Goal: Information Seeking & Learning: Learn about a topic

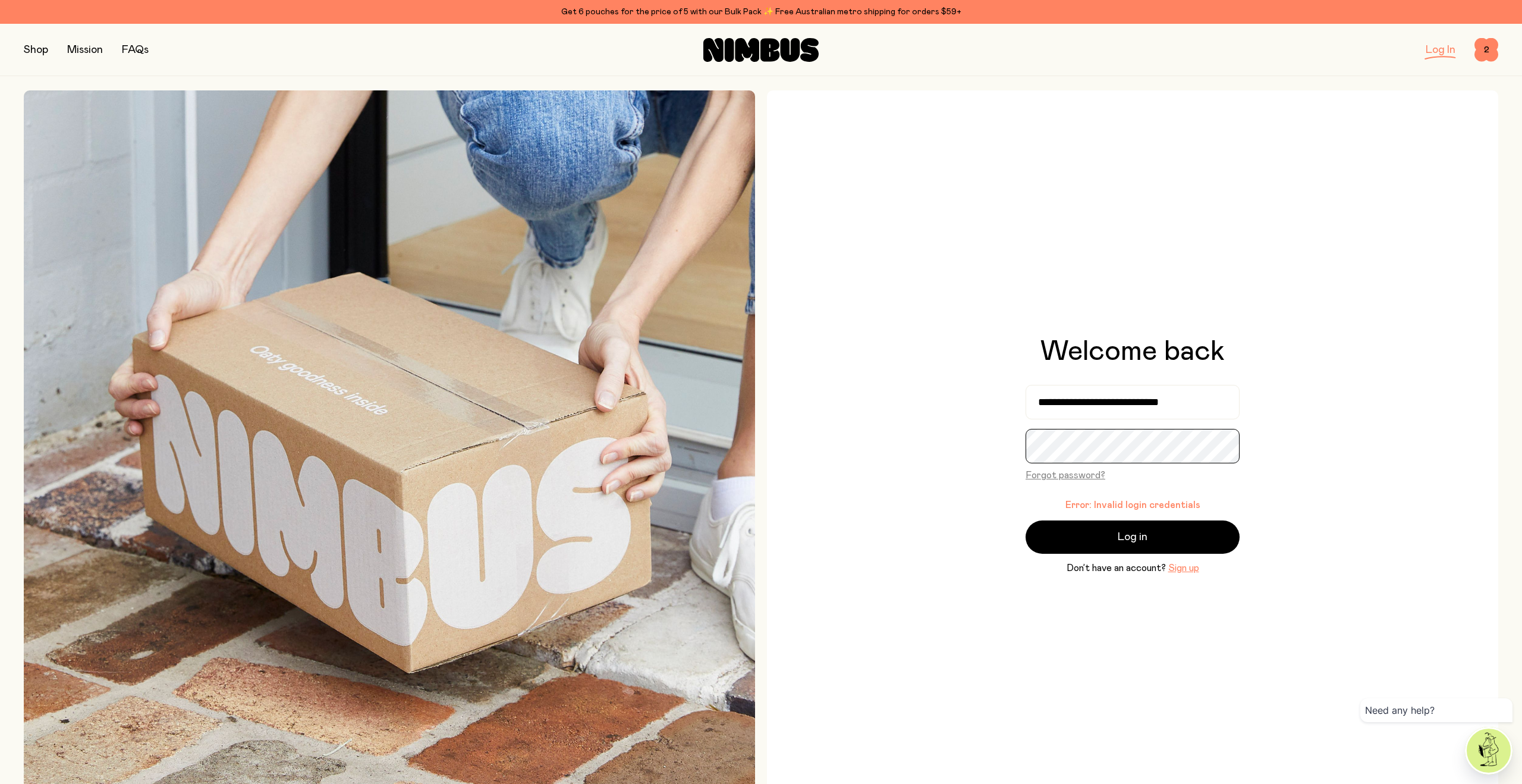
click at [1025, 520] on button "Log in" at bounding box center [1132, 537] width 214 height 33
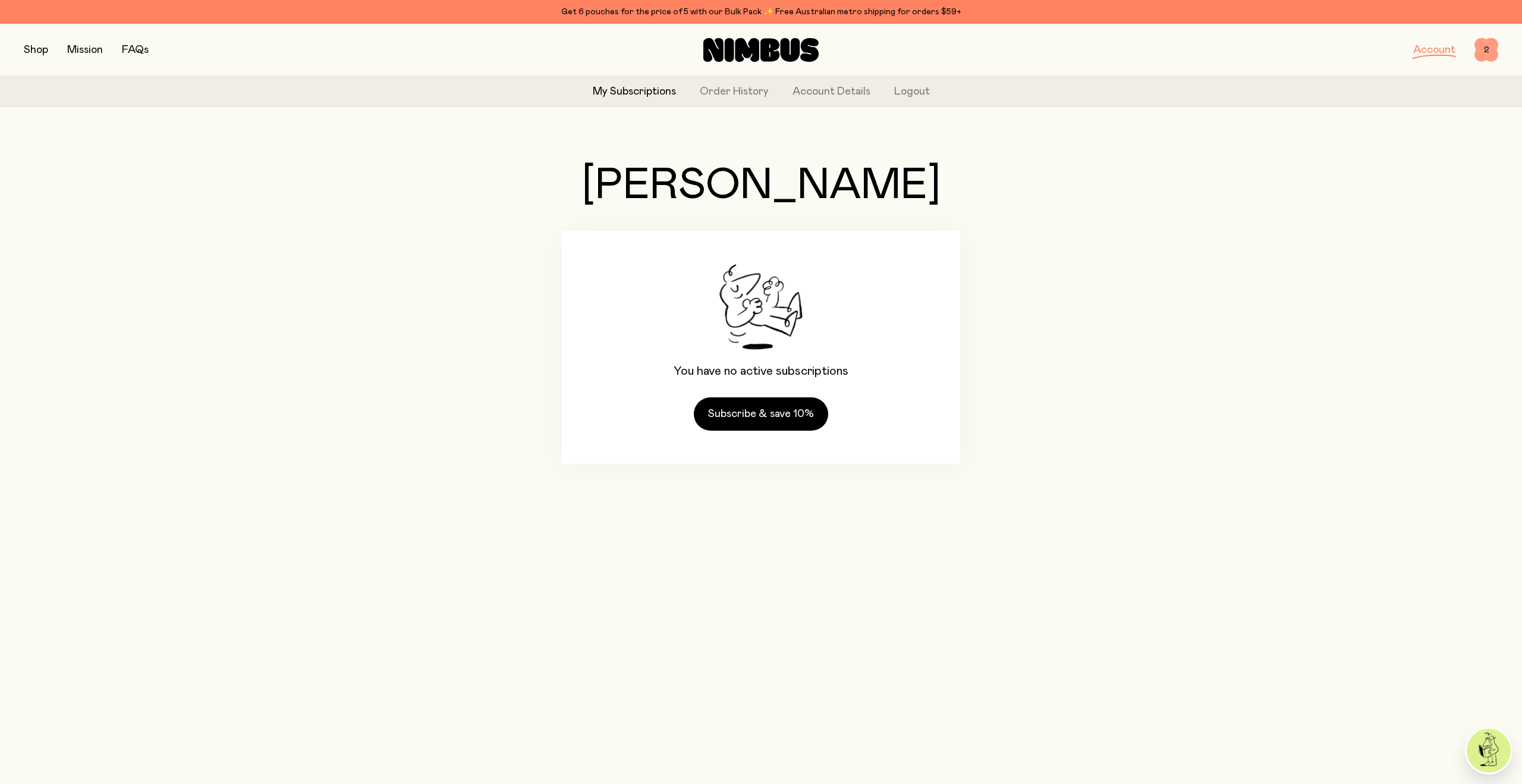
click at [1480, 48] on span "2" at bounding box center [1486, 50] width 24 height 24
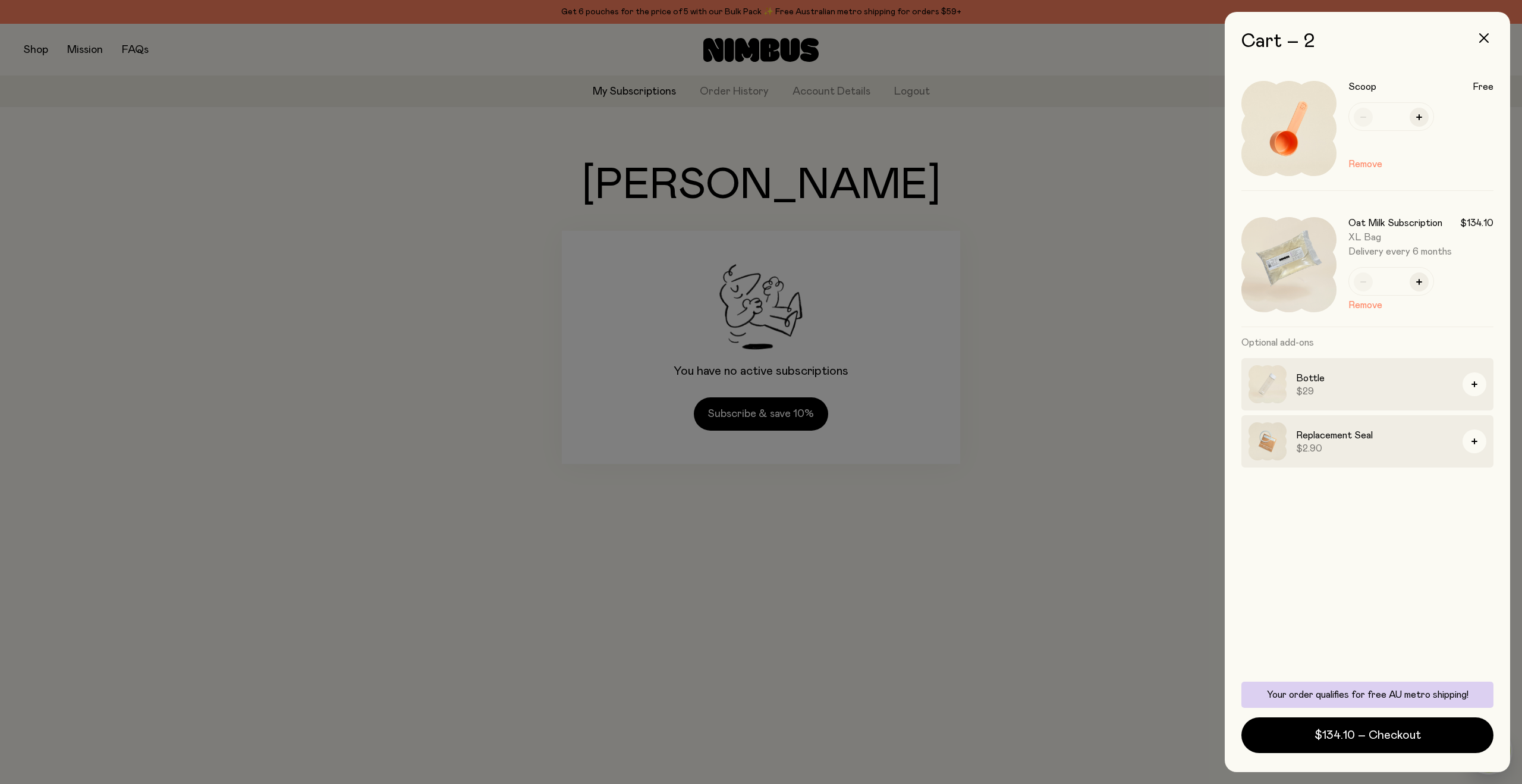
click at [1144, 227] on div at bounding box center [761, 392] width 1522 height 784
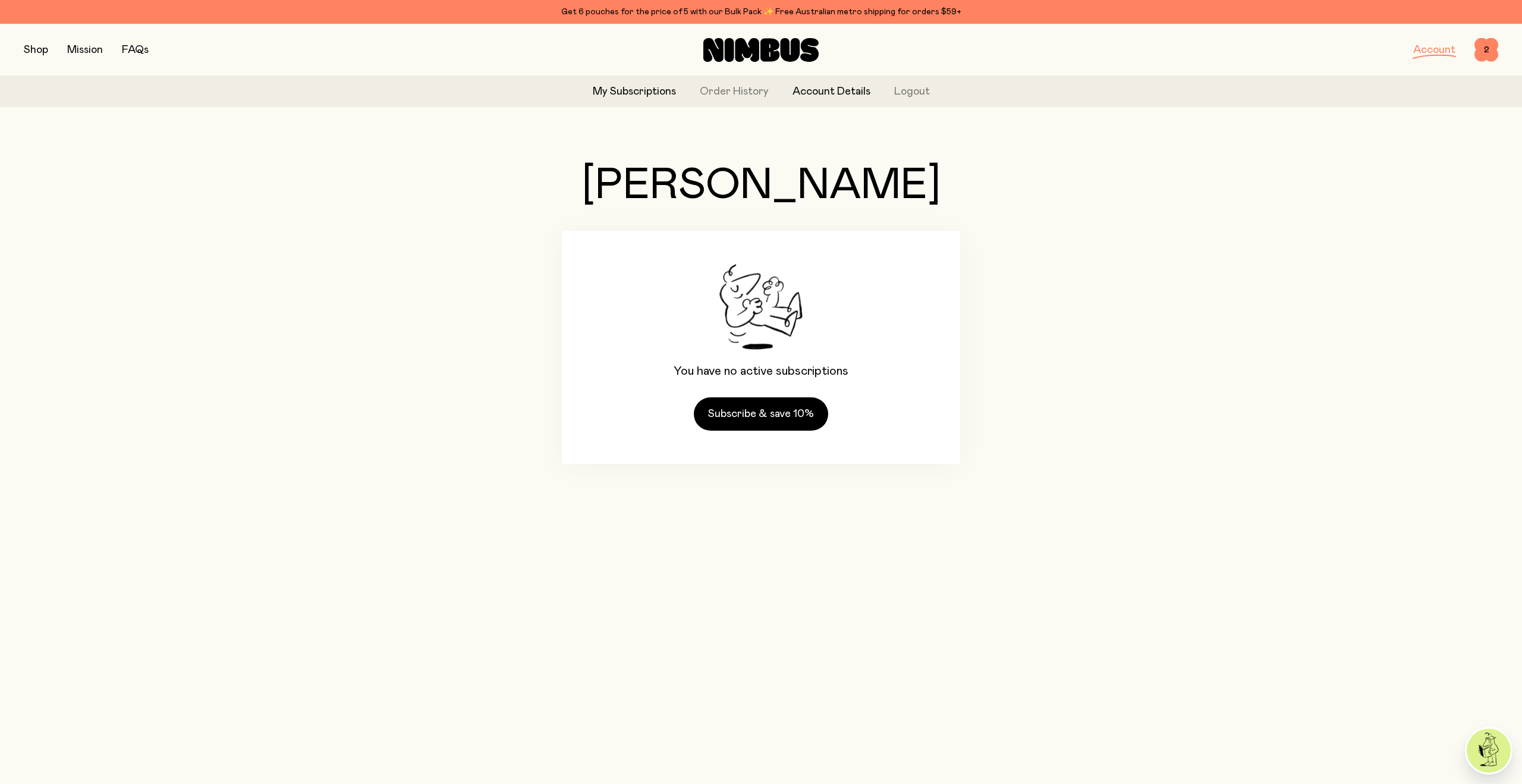
click at [834, 93] on link "Account Details" at bounding box center [831, 91] width 78 height 16
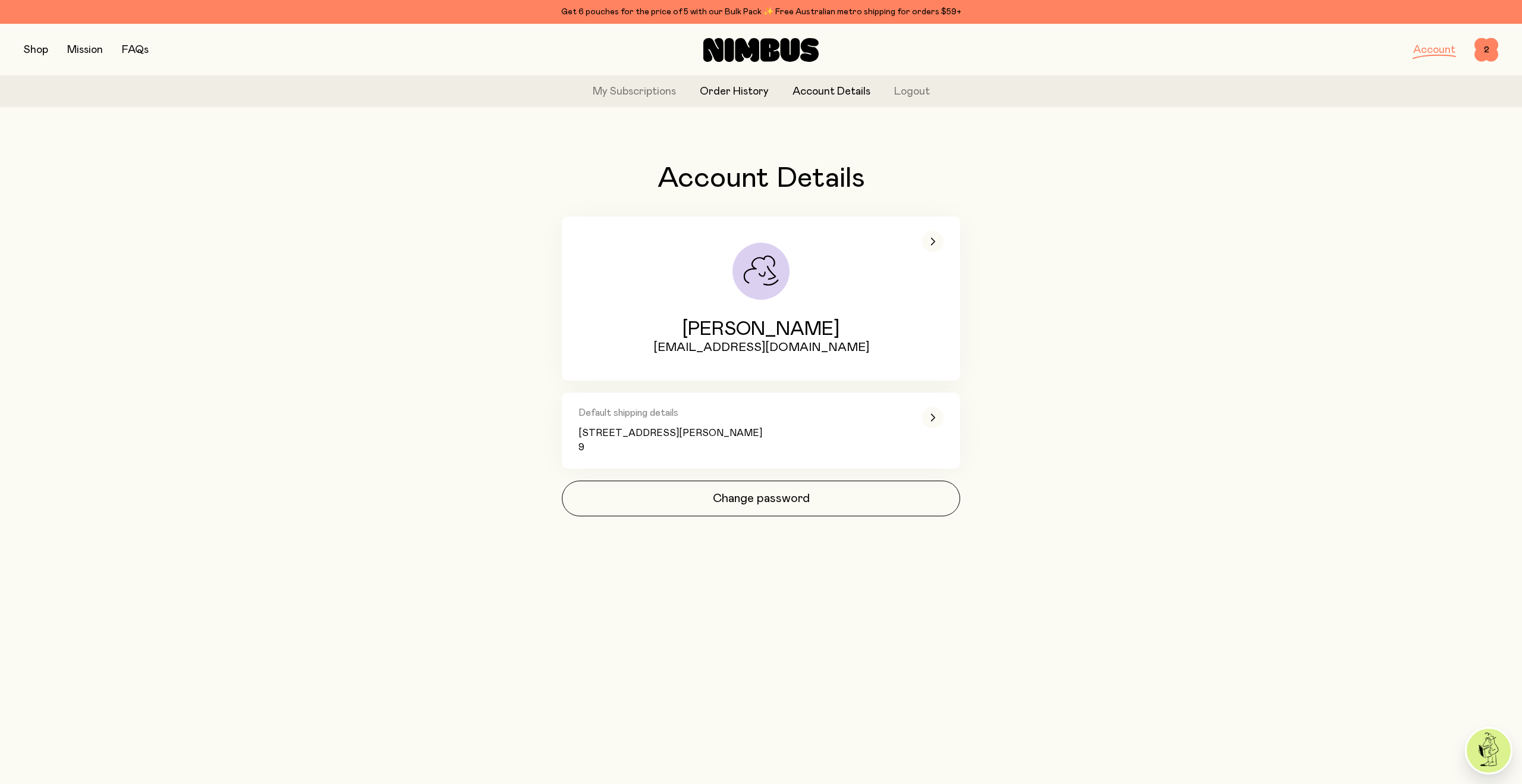
click at [761, 88] on link "Order History" at bounding box center [734, 91] width 69 height 16
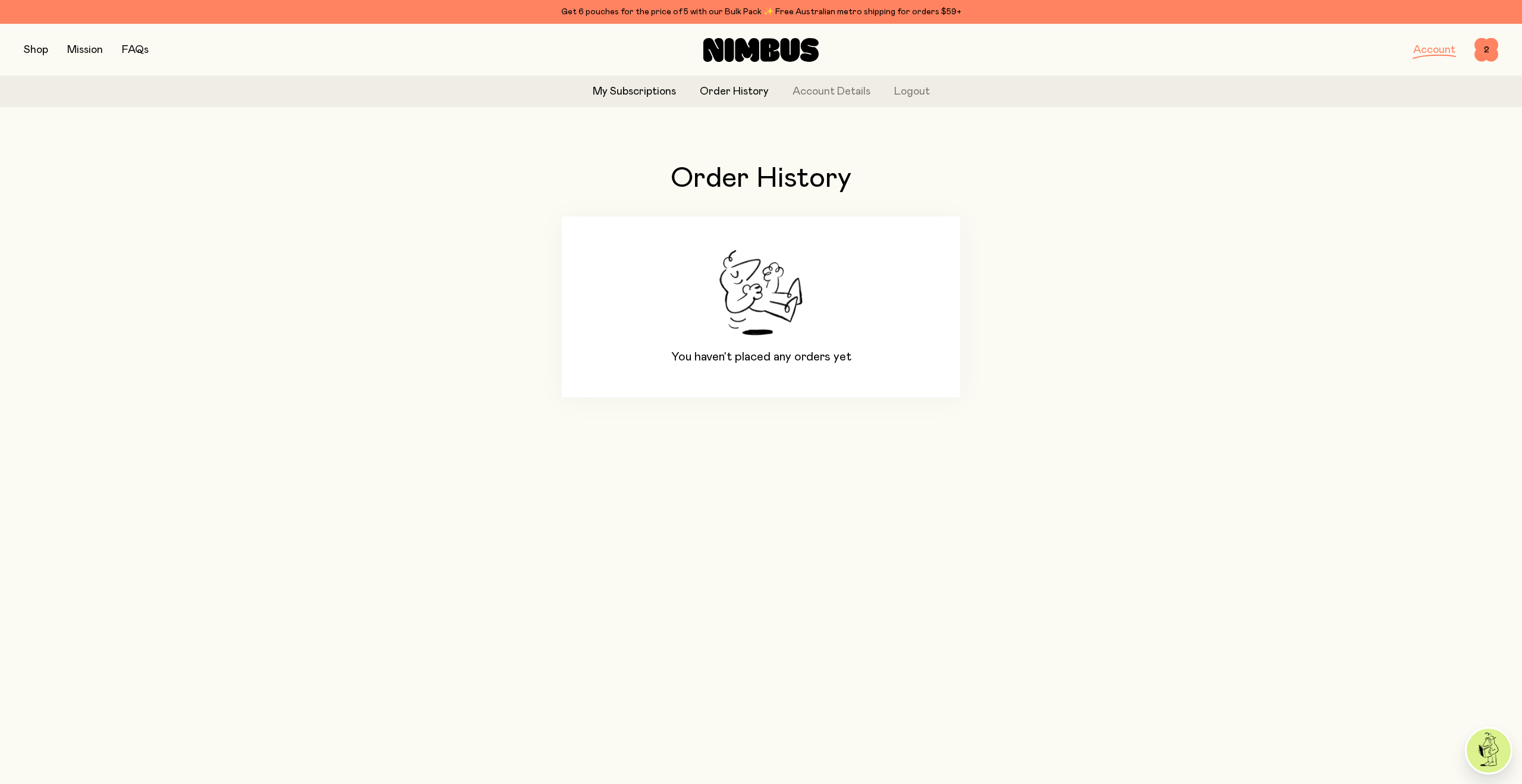
click at [648, 88] on link "My Subscriptions" at bounding box center [634, 91] width 83 height 16
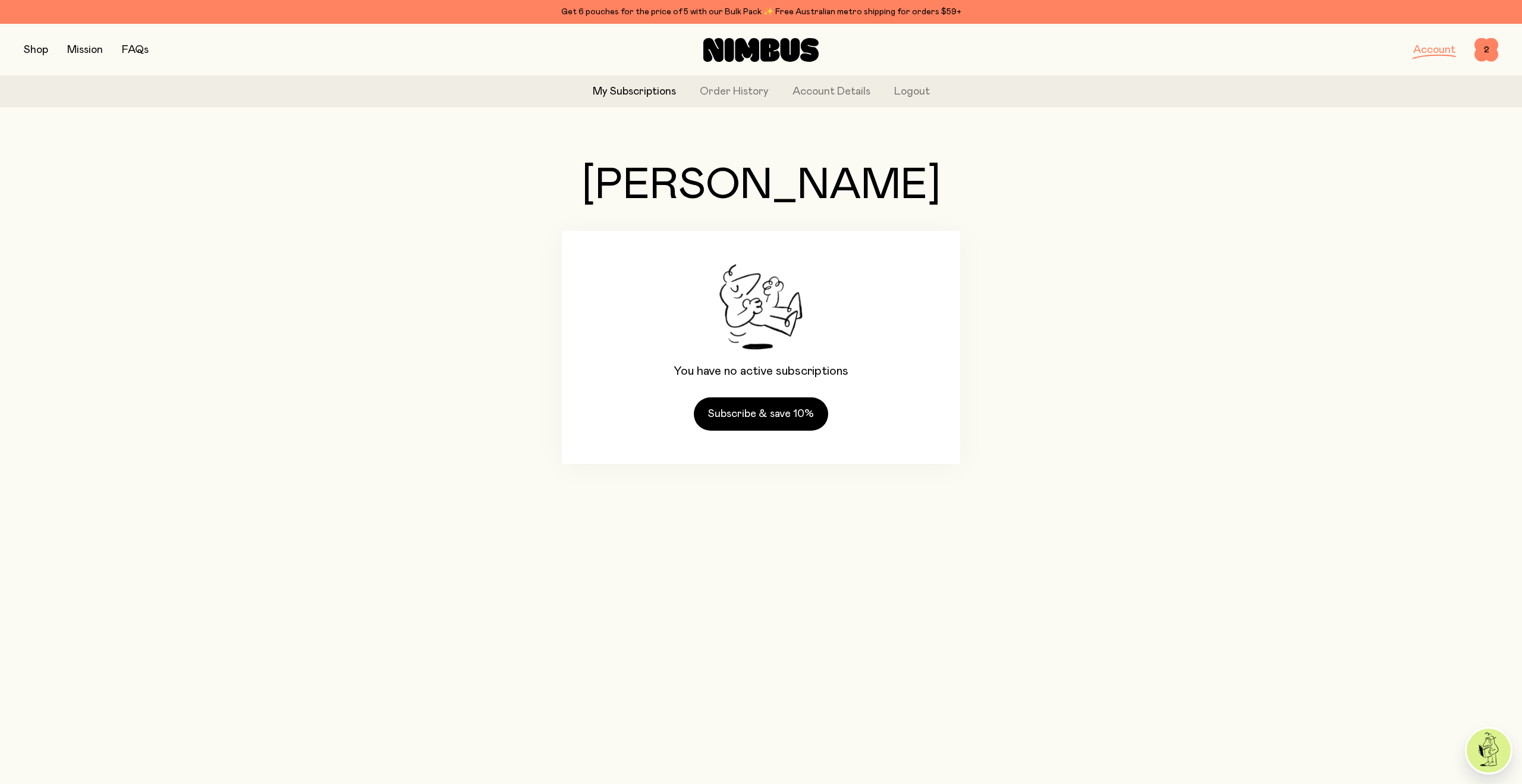
click at [132, 53] on link "FAQs" at bounding box center [135, 50] width 27 height 11
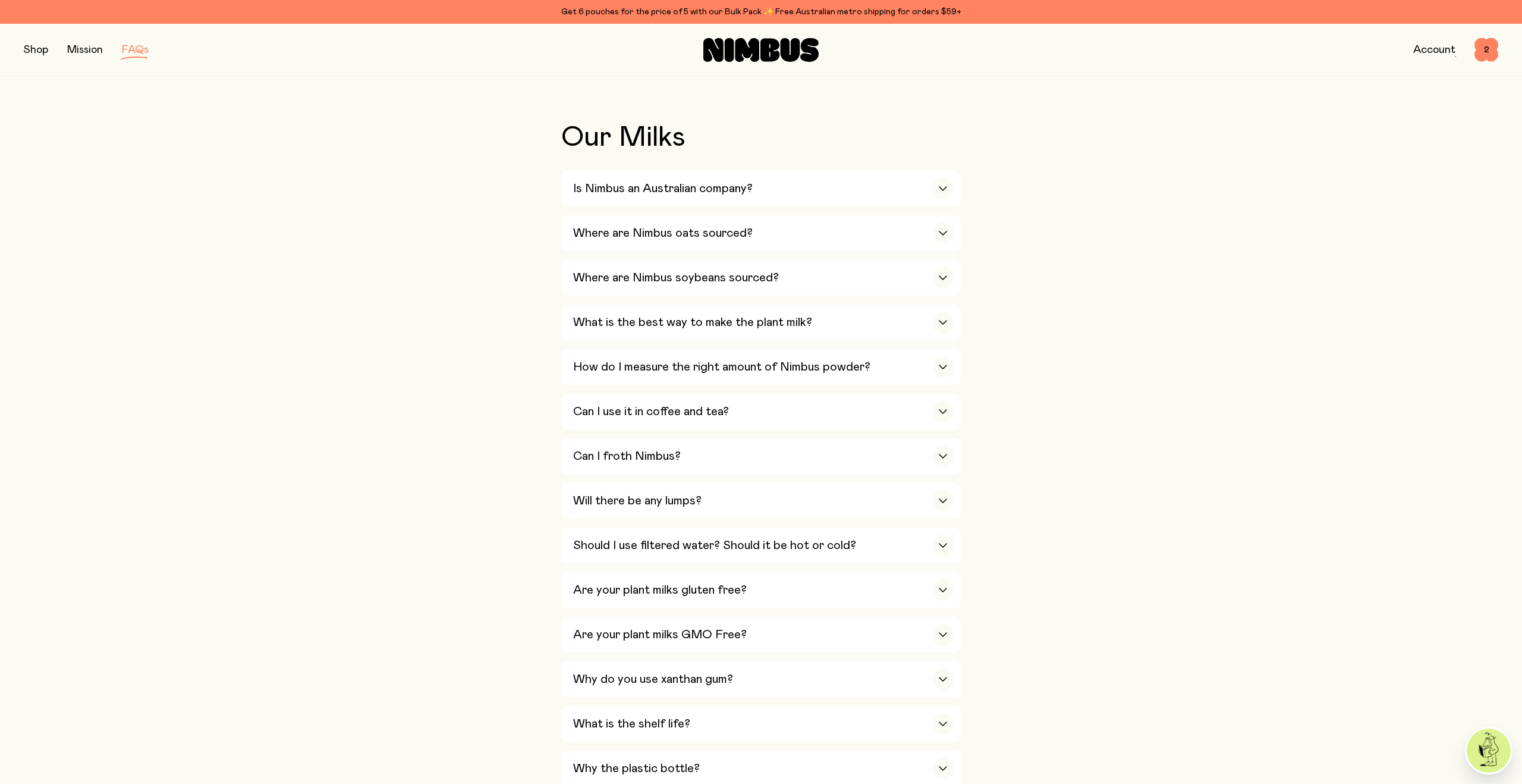
scroll to position [232, 0]
click at [610, 280] on h3 "Where are Nimbus soybeans sourced?" at bounding box center [676, 276] width 206 height 15
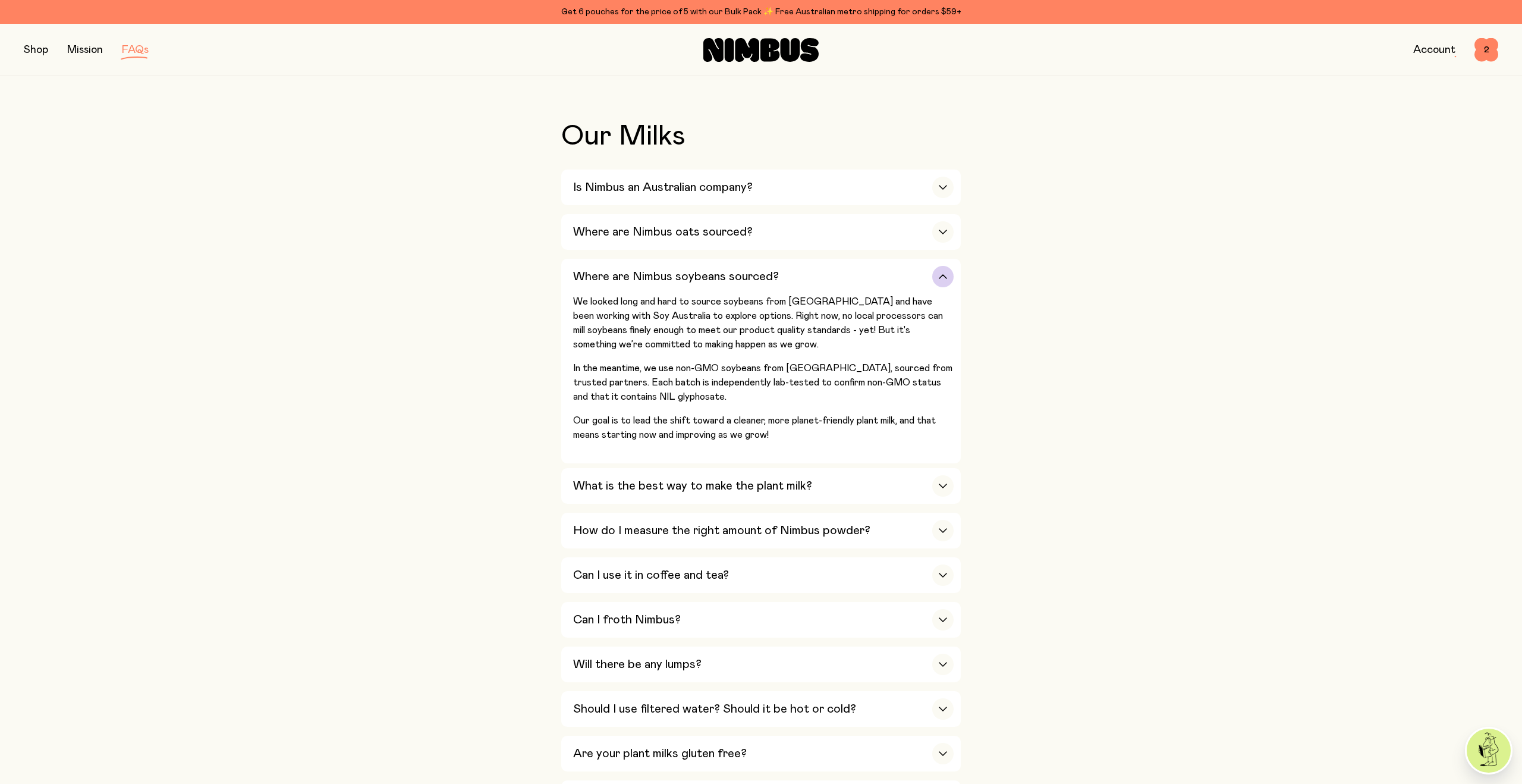
click at [610, 280] on h3 "Where are Nimbus soybeans sourced?" at bounding box center [676, 276] width 206 height 15
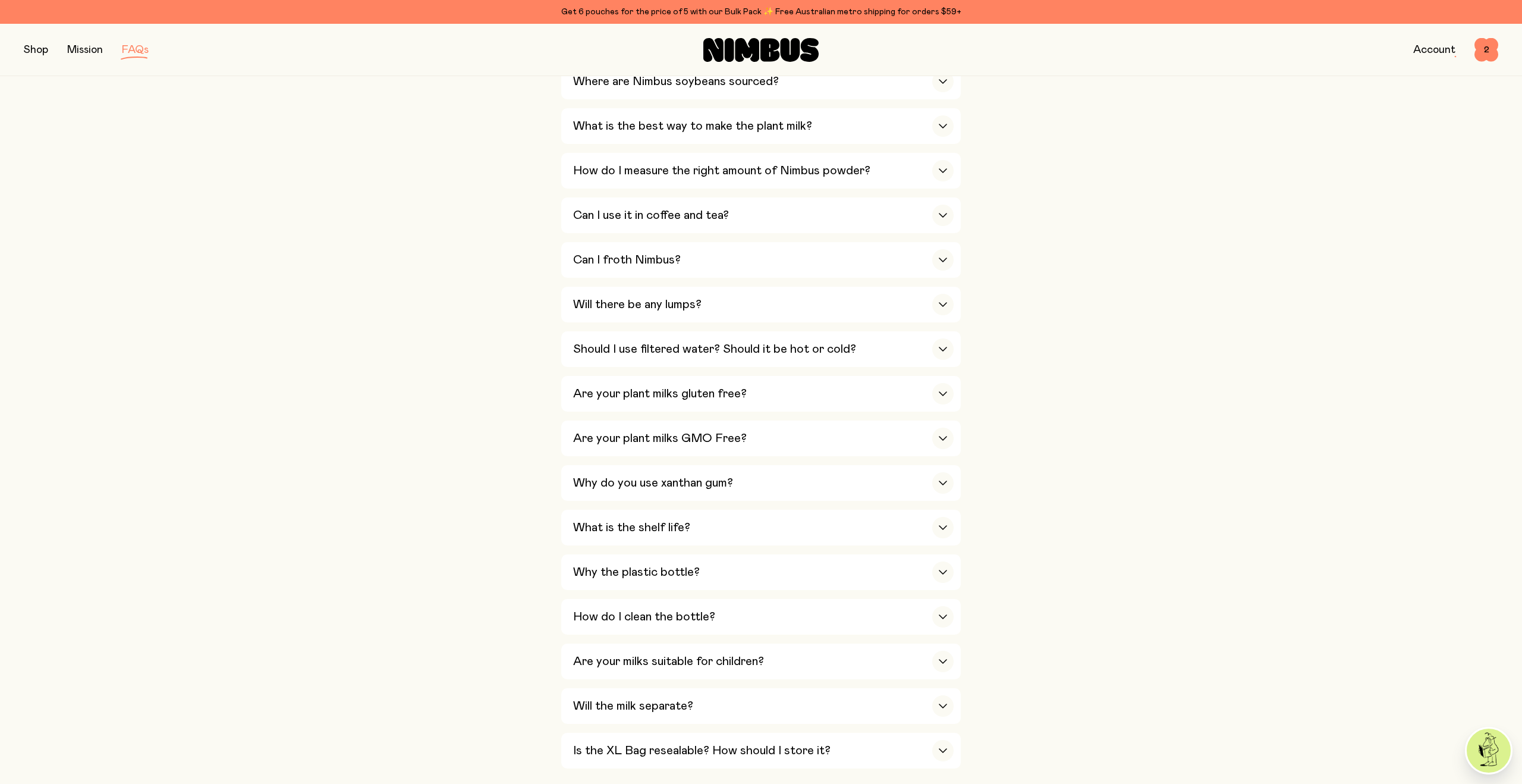
scroll to position [430, 0]
click at [609, 223] on div "Can I use it in coffee and tea?" at bounding box center [763, 212] width 380 height 35
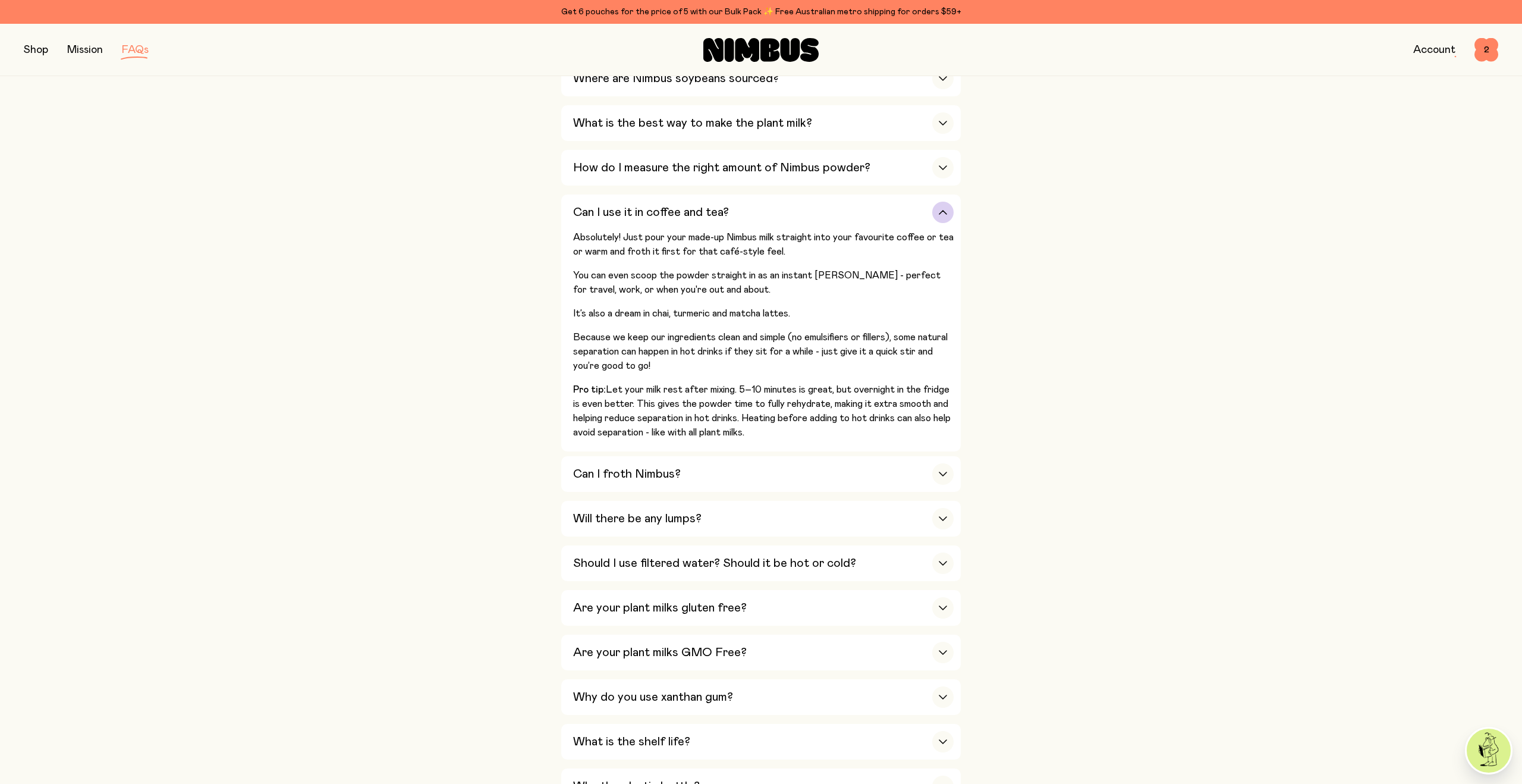
click at [613, 219] on h3 "Can I use it in coffee and tea?" at bounding box center [651, 212] width 156 height 15
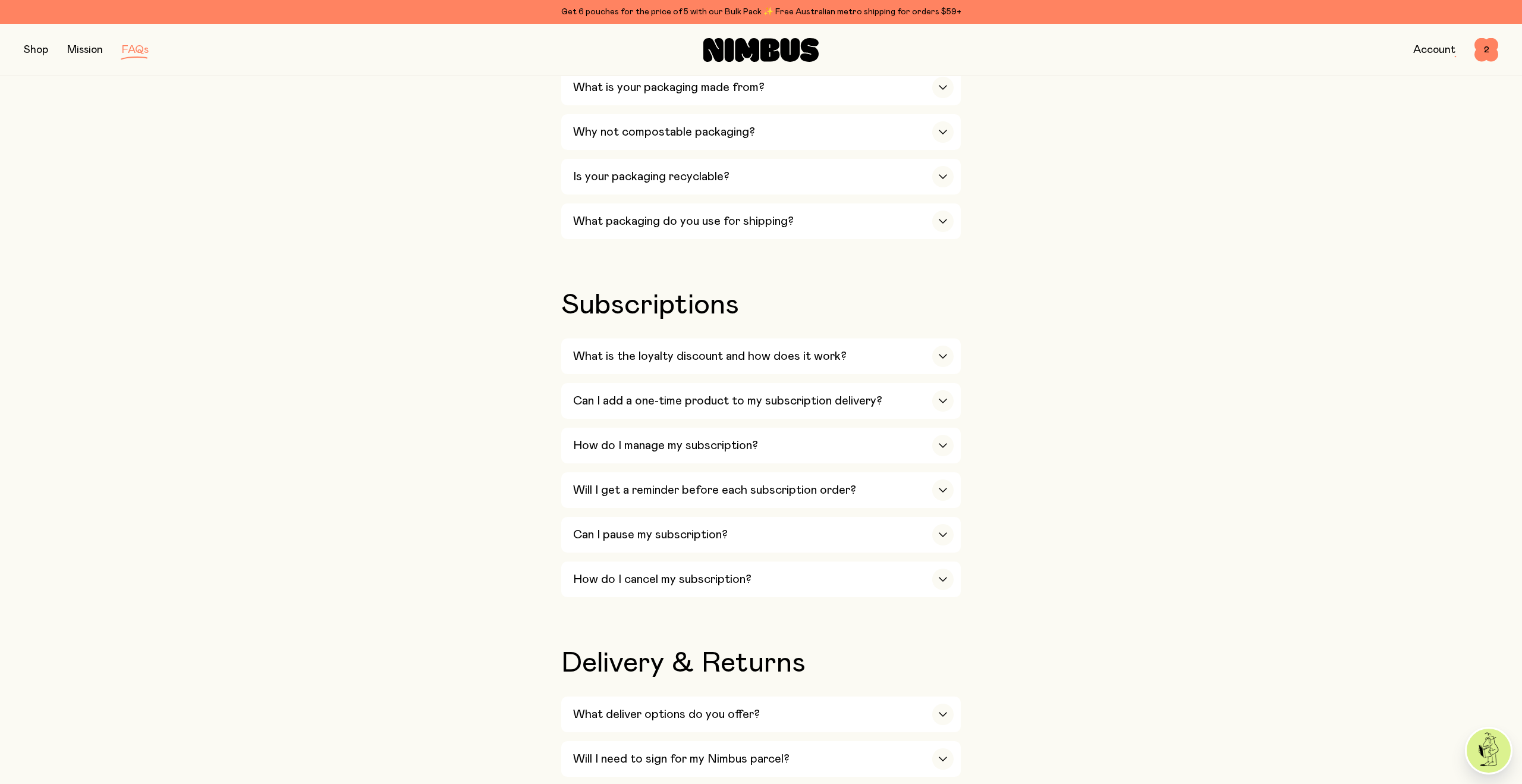
scroll to position [1235, 0]
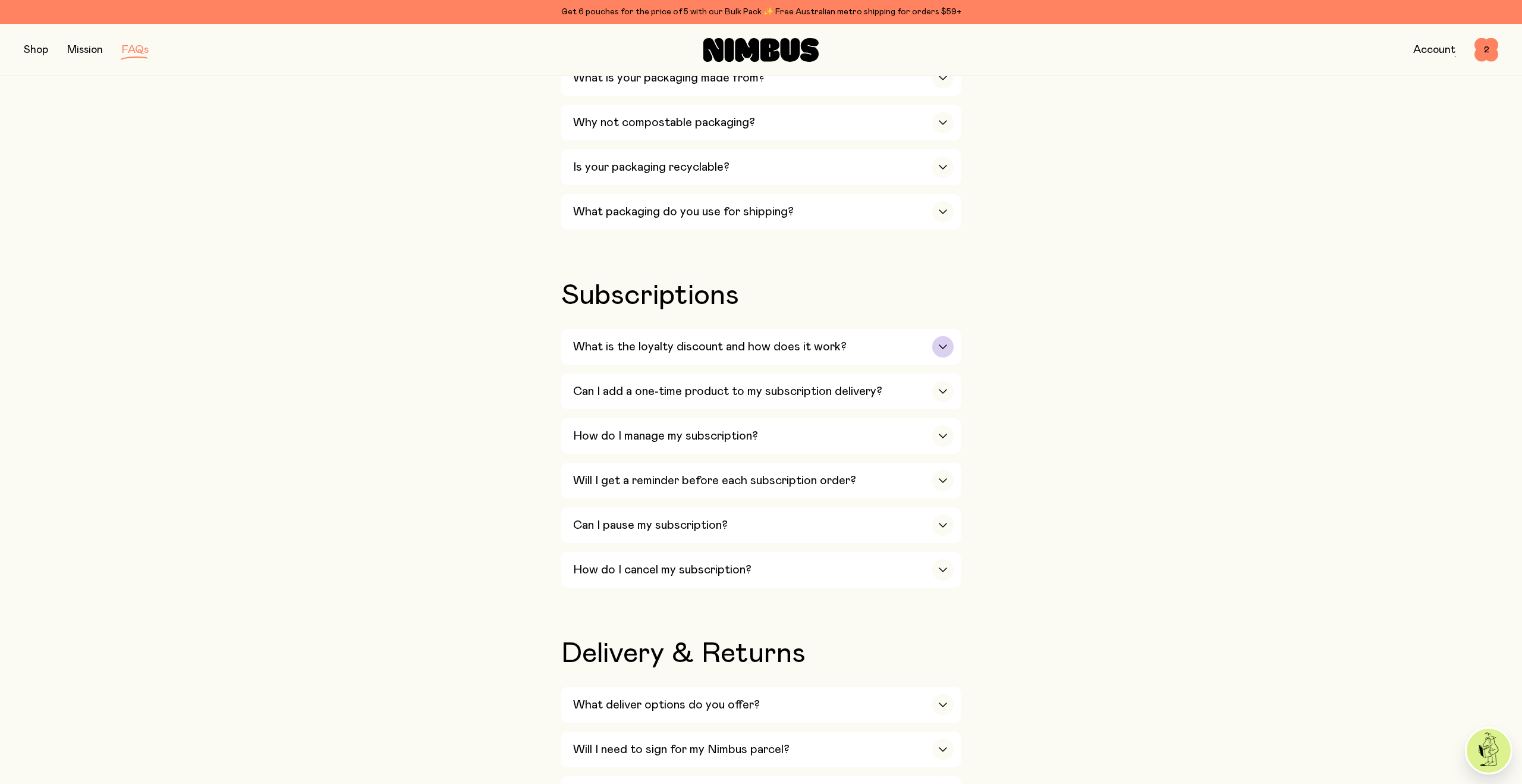
click at [758, 349] on h3 "What is the loyalty discount and how does it work?" at bounding box center [710, 347] width 274 height 15
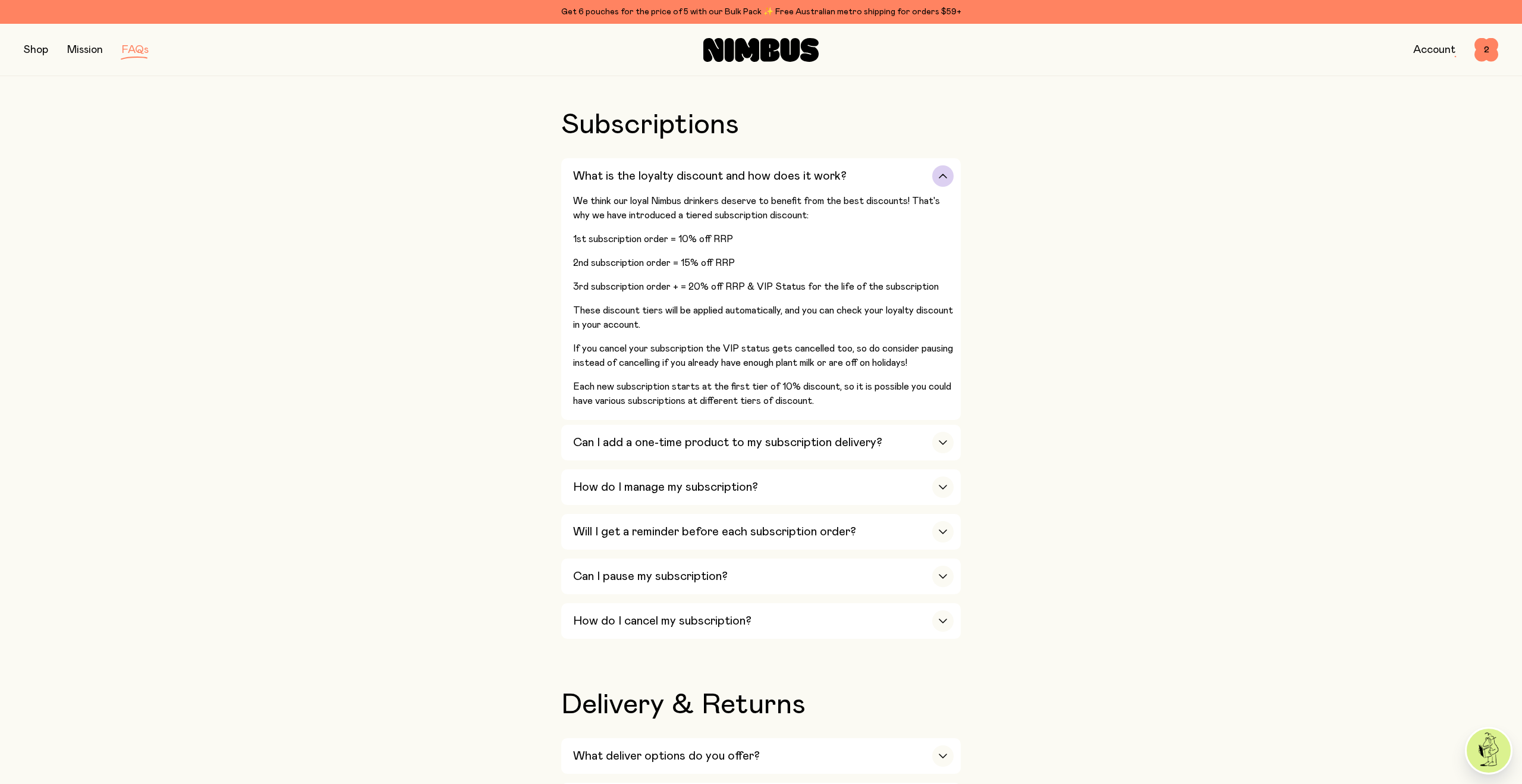
scroll to position [1409, 0]
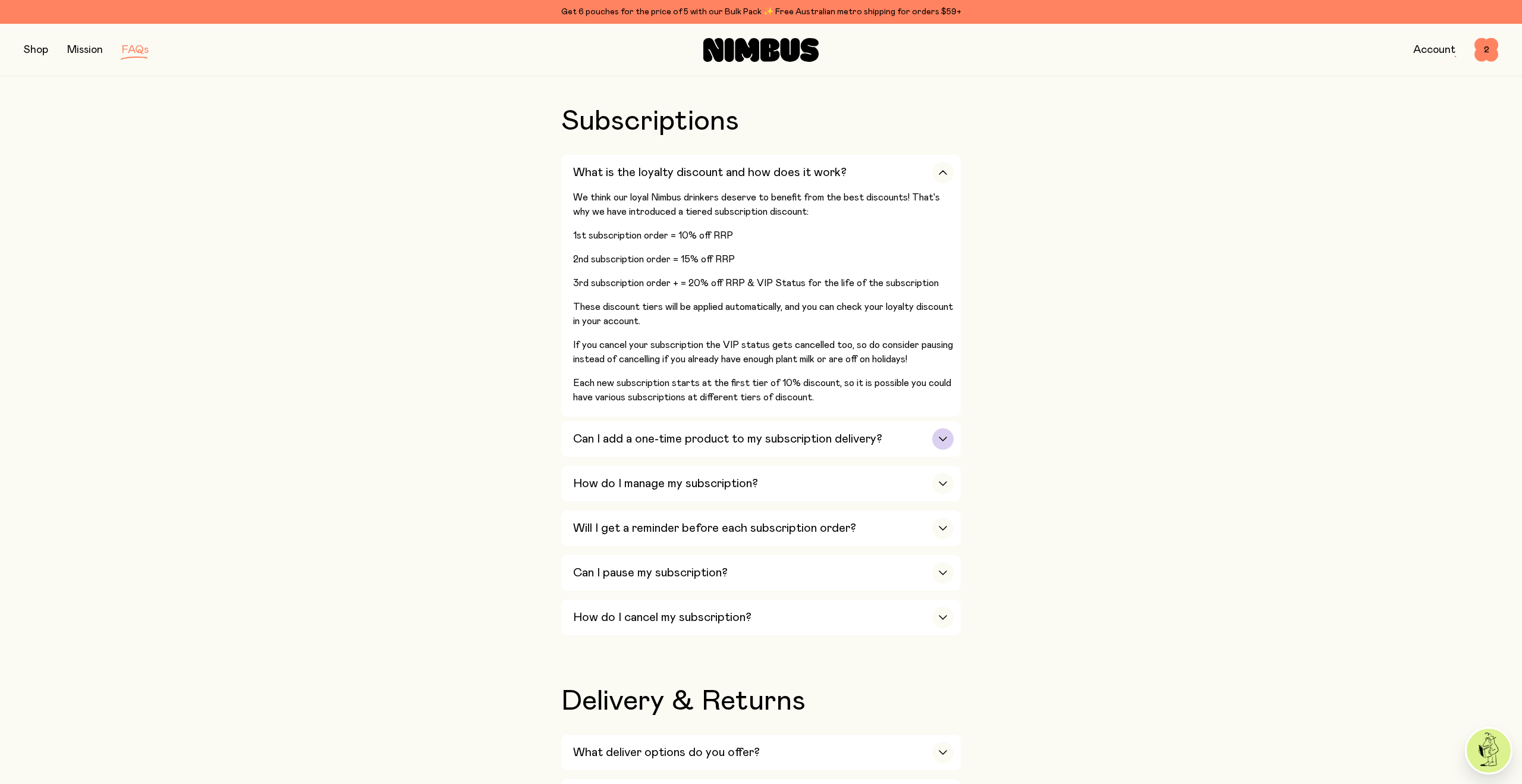
click at [749, 437] on div "Can I add a one-time product to my subscription delivery?" at bounding box center [763, 439] width 380 height 35
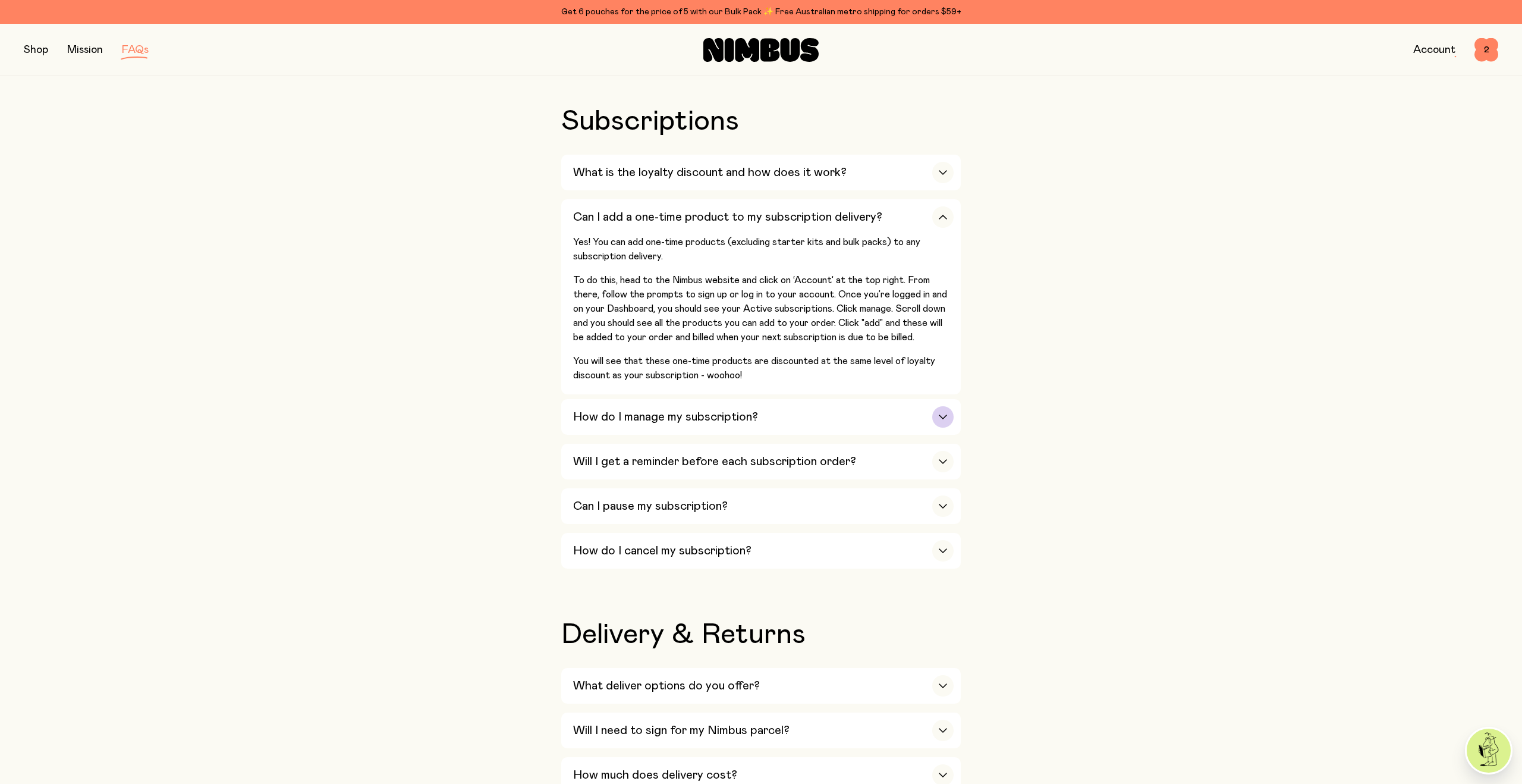
click at [739, 421] on h3 "How do I manage my subscription?" at bounding box center [666, 417] width 185 height 15
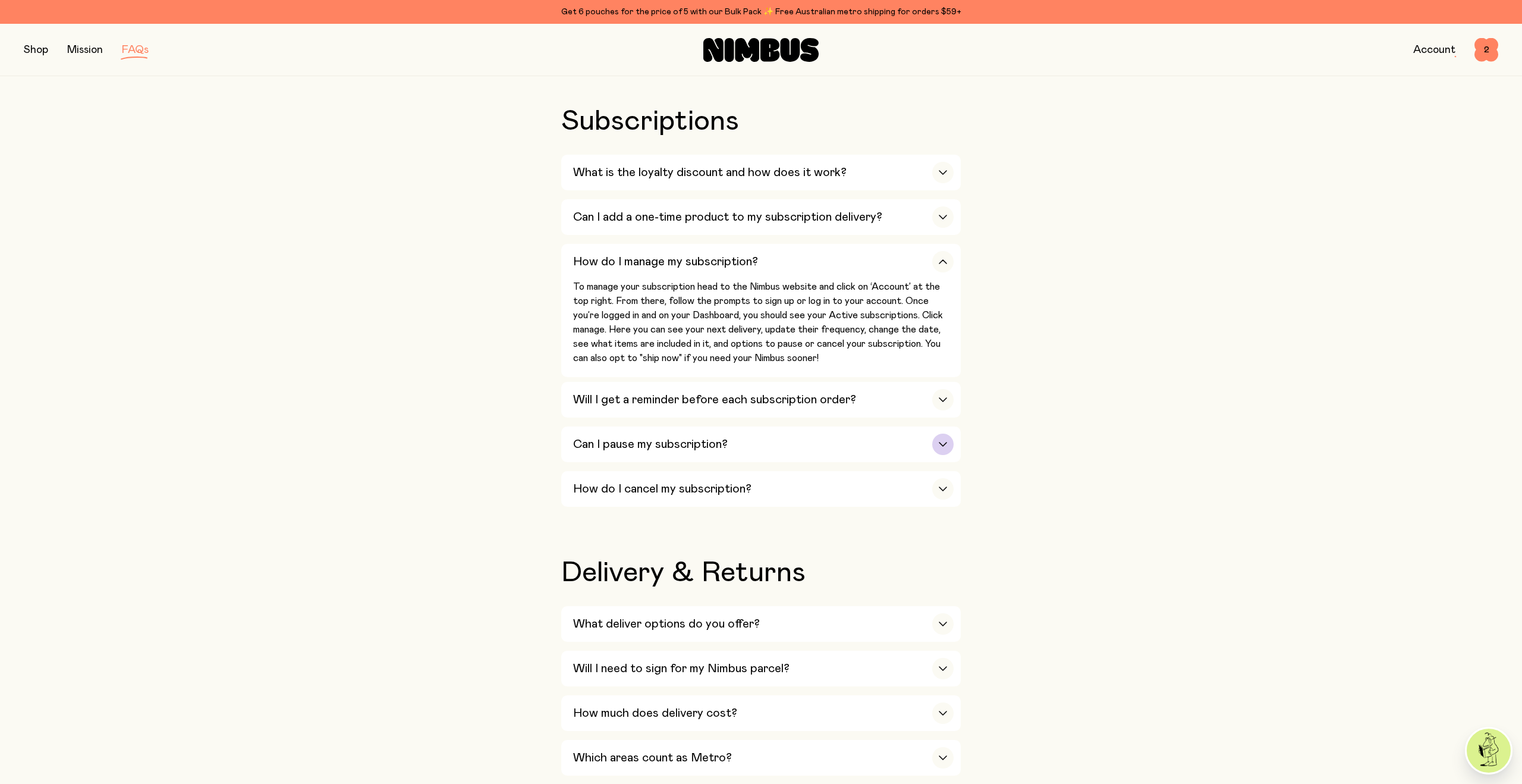
click at [746, 459] on div "Can I pause my subscription?" at bounding box center [763, 444] width 380 height 35
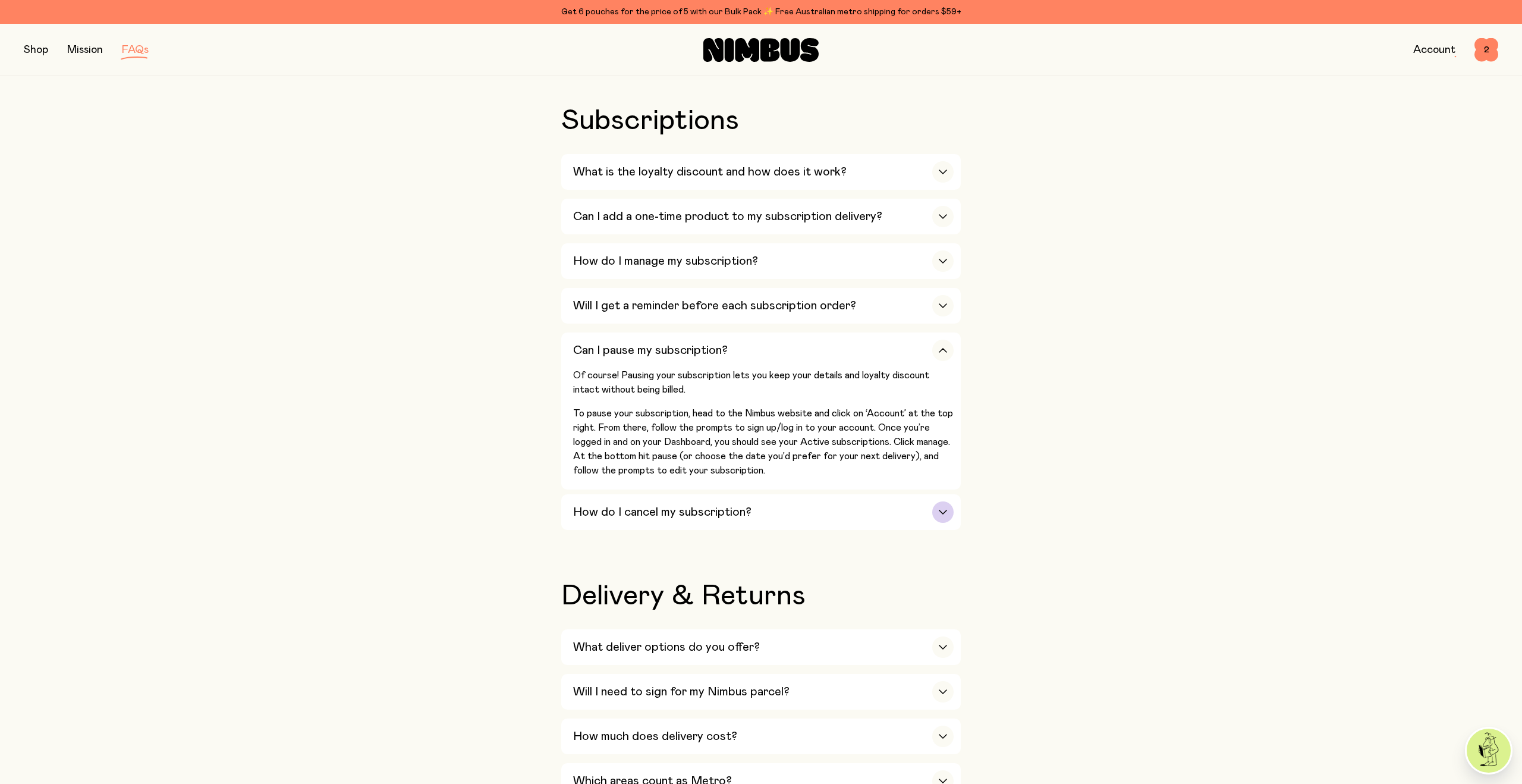
click at [720, 510] on div "How do I cancel my subscription?" at bounding box center [763, 512] width 380 height 35
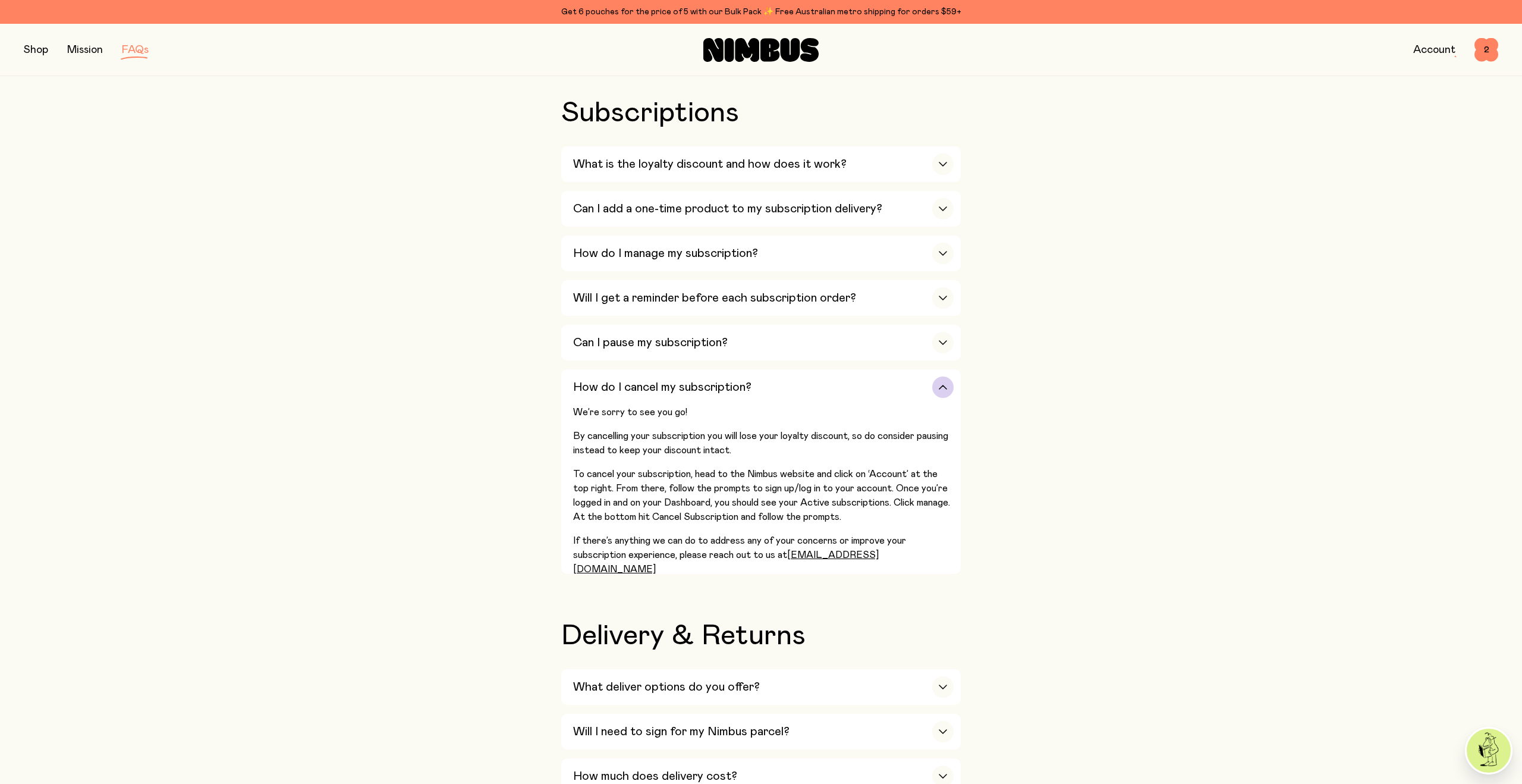
click at [708, 388] on h3 "How do I cancel my subscription?" at bounding box center [663, 387] width 178 height 15
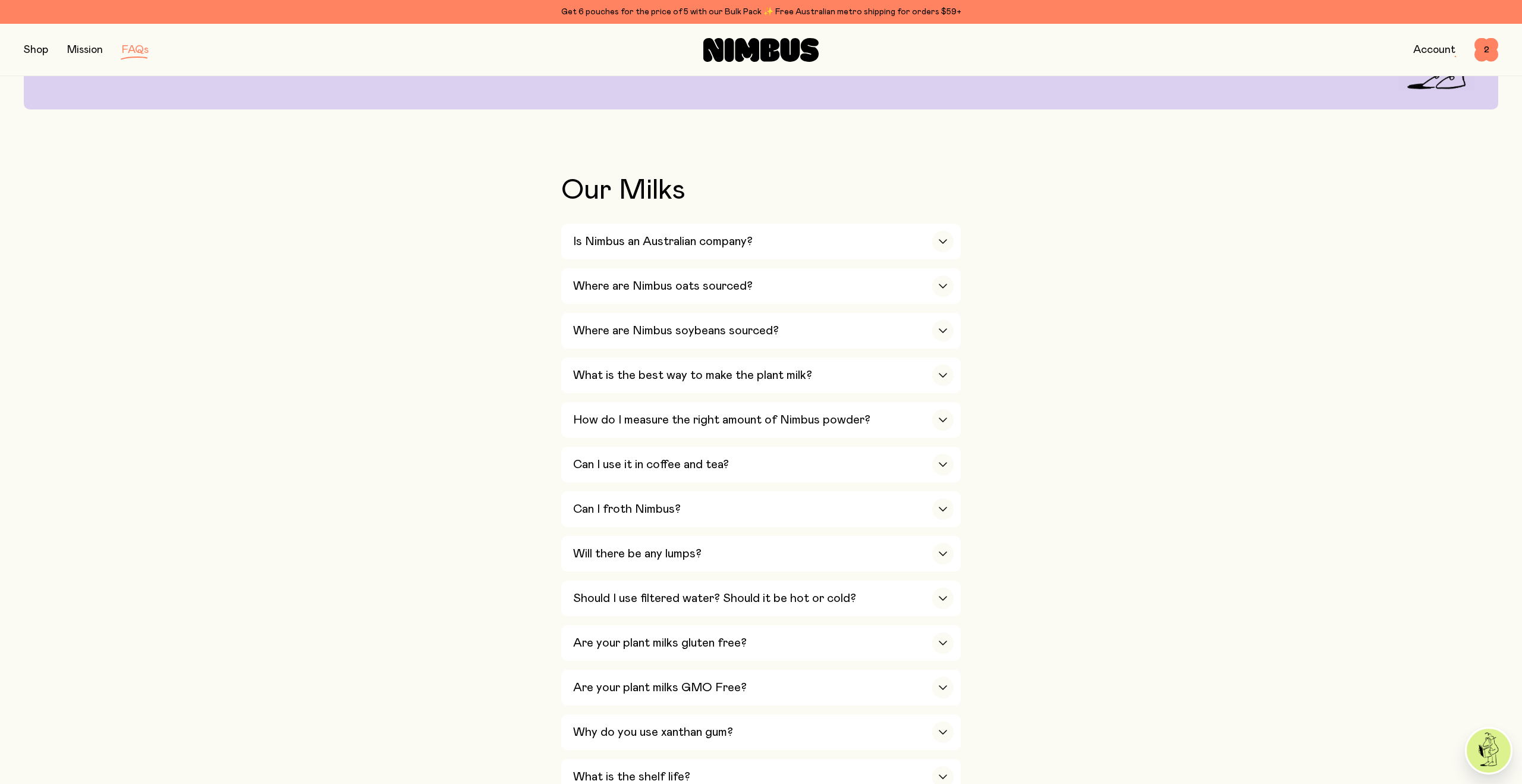
scroll to position [0, 0]
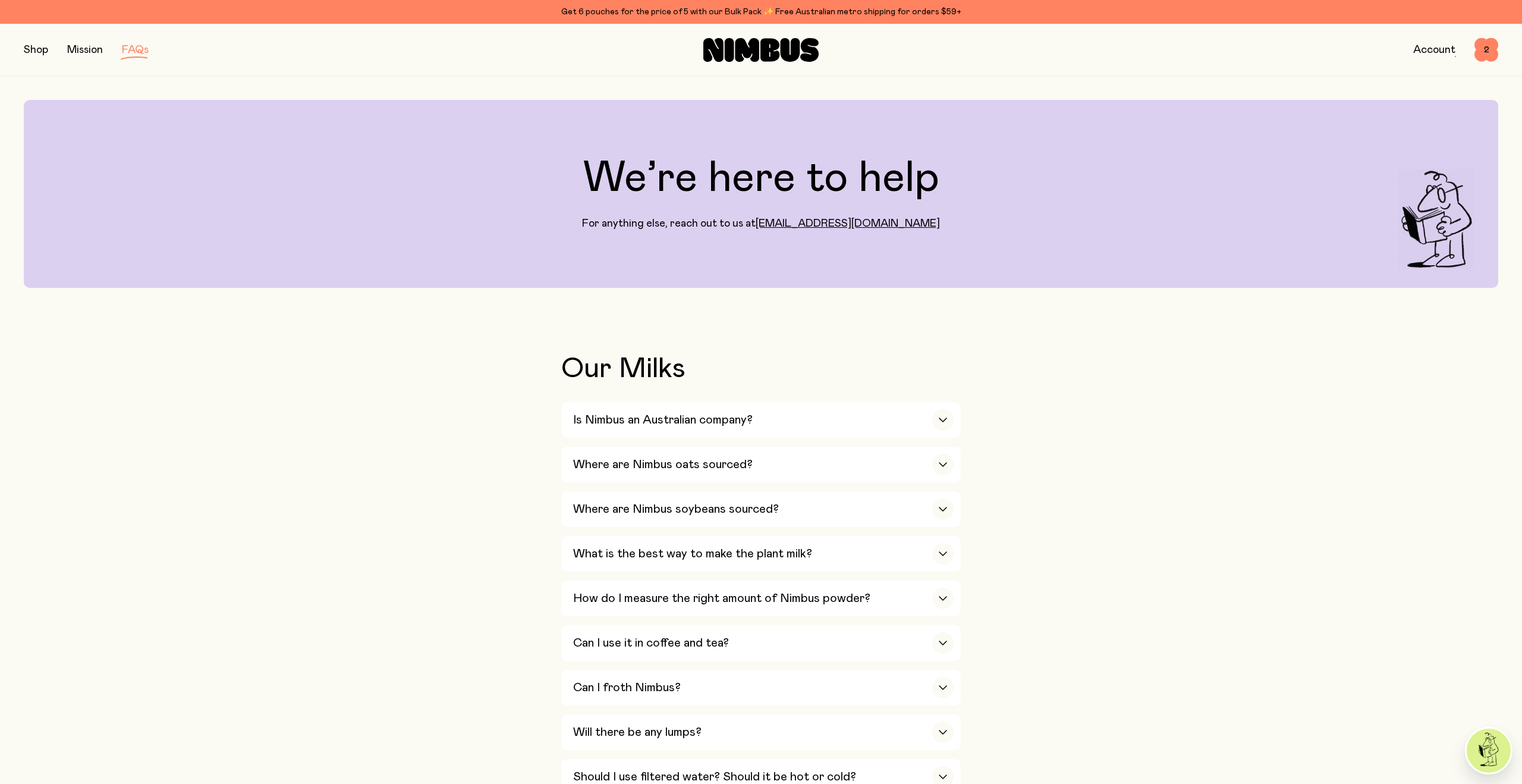
click at [43, 45] on button "button" at bounding box center [36, 50] width 25 height 17
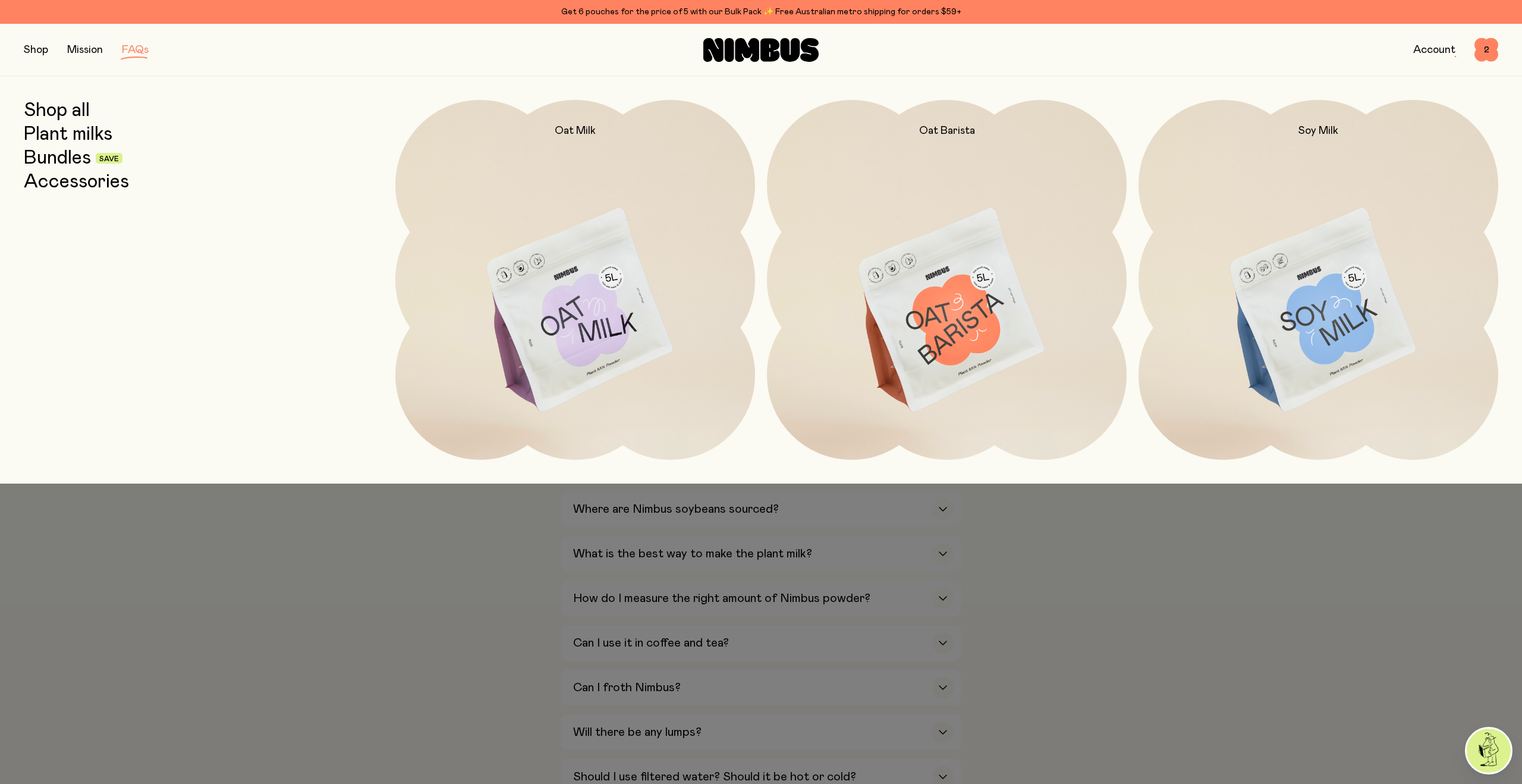
click at [66, 159] on link "Bundles" at bounding box center [57, 158] width 67 height 22
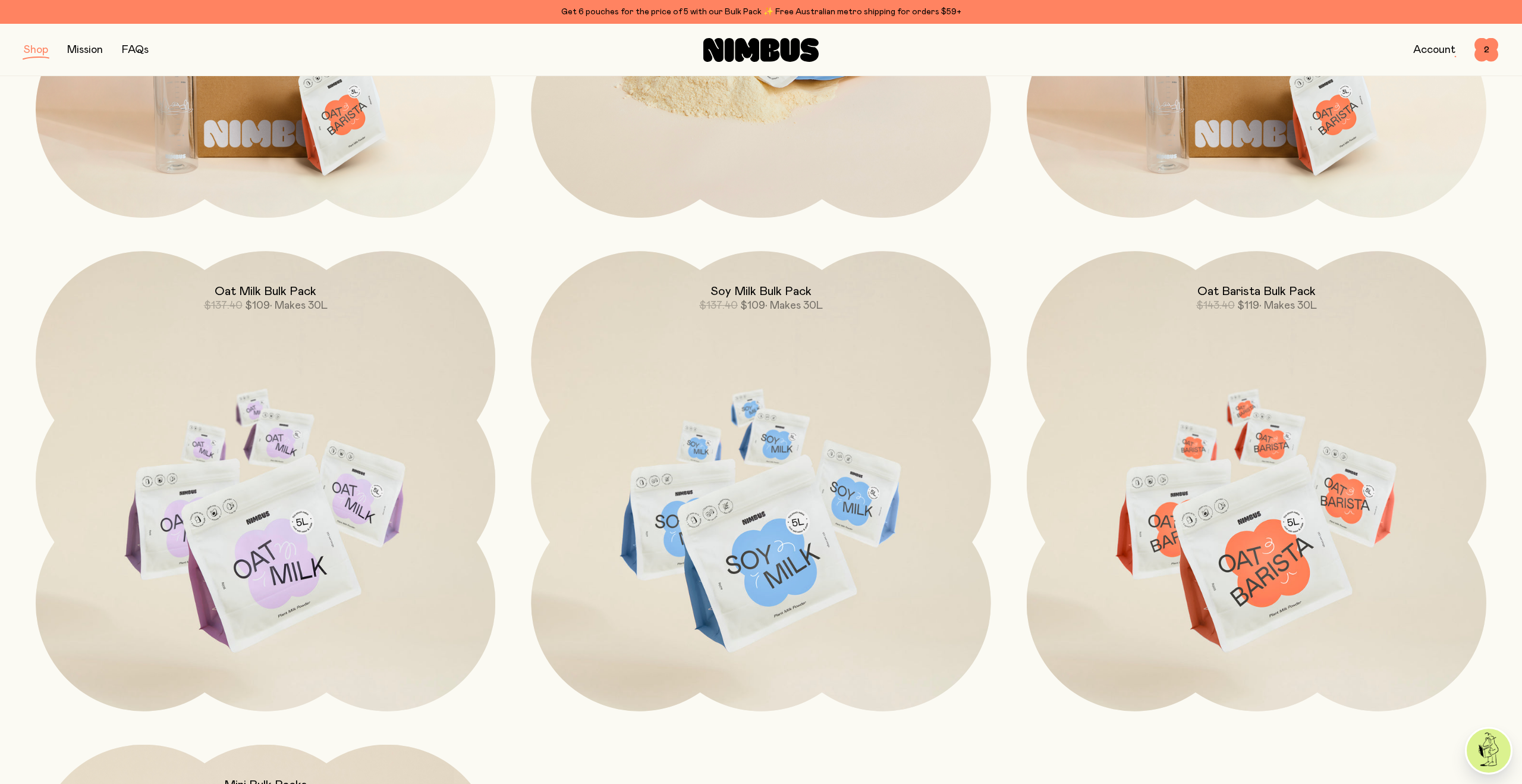
scroll to position [493, 0]
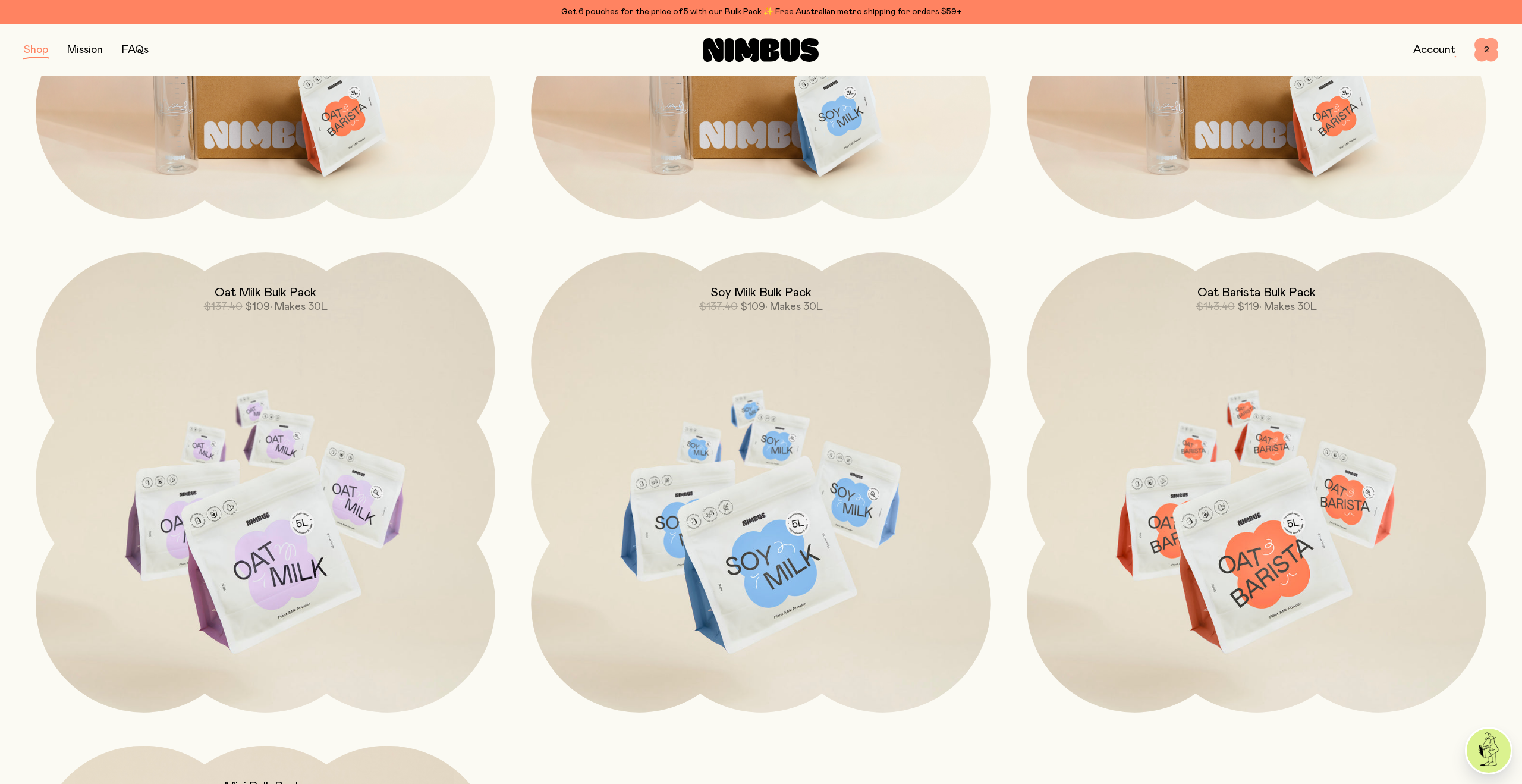
click at [1485, 51] on span "2" at bounding box center [1486, 50] width 24 height 24
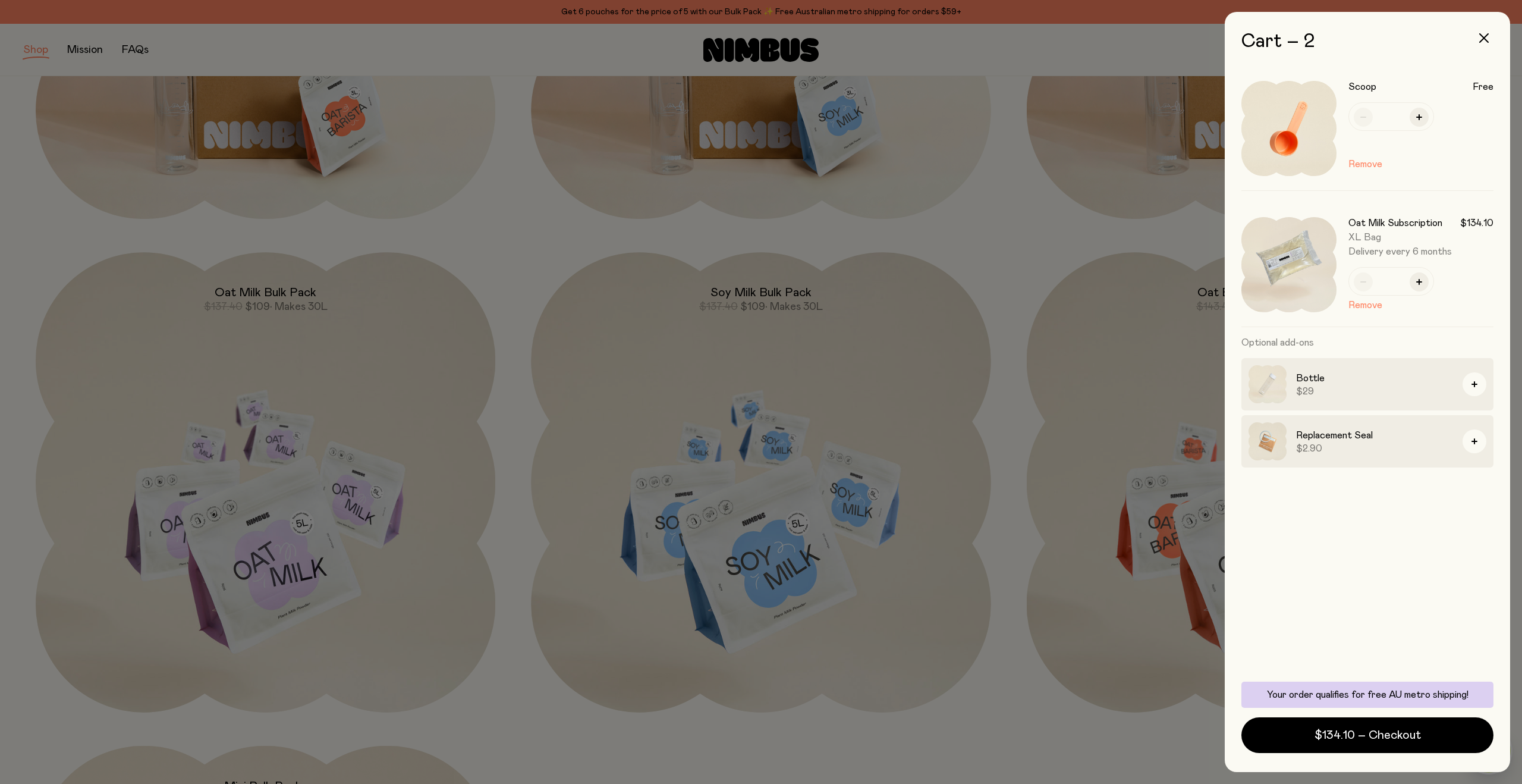
scroll to position [0, 0]
click at [1306, 247] on img at bounding box center [1289, 264] width 95 height 95
click at [999, 270] on div at bounding box center [761, 392] width 1522 height 784
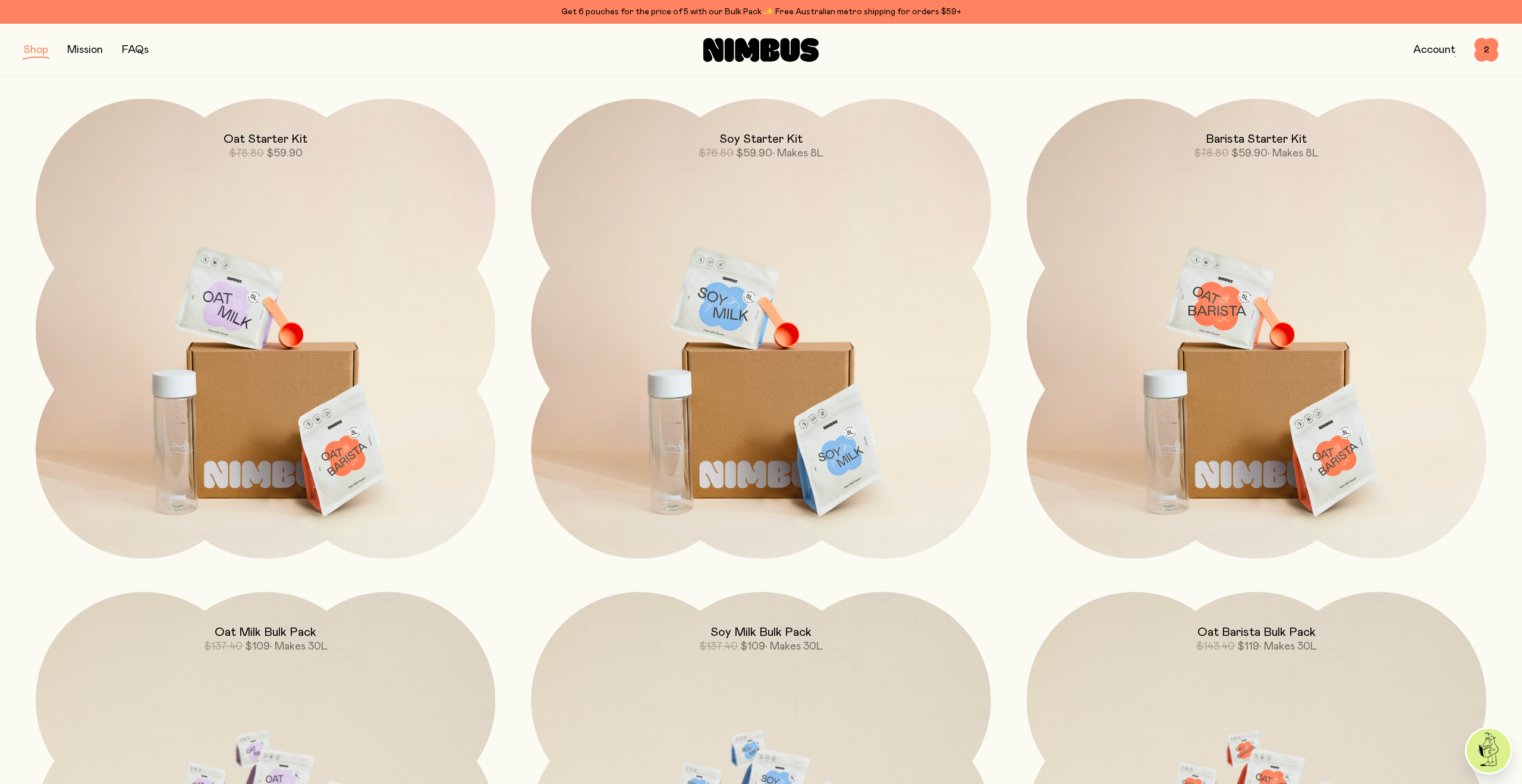
scroll to position [128, 0]
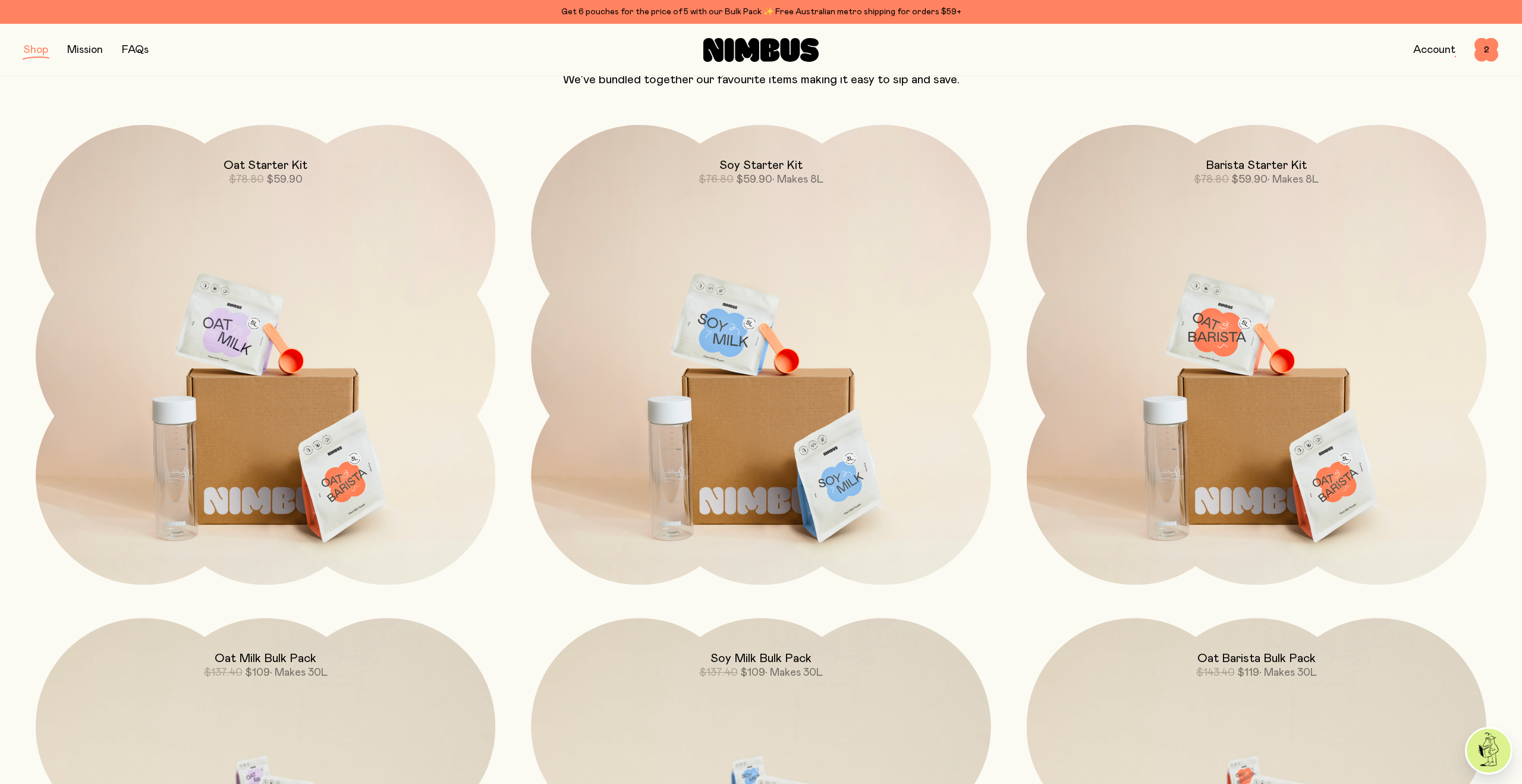
click at [22, 48] on div "Shop Mission FAQs Account 2 2" at bounding box center [761, 50] width 1522 height 52
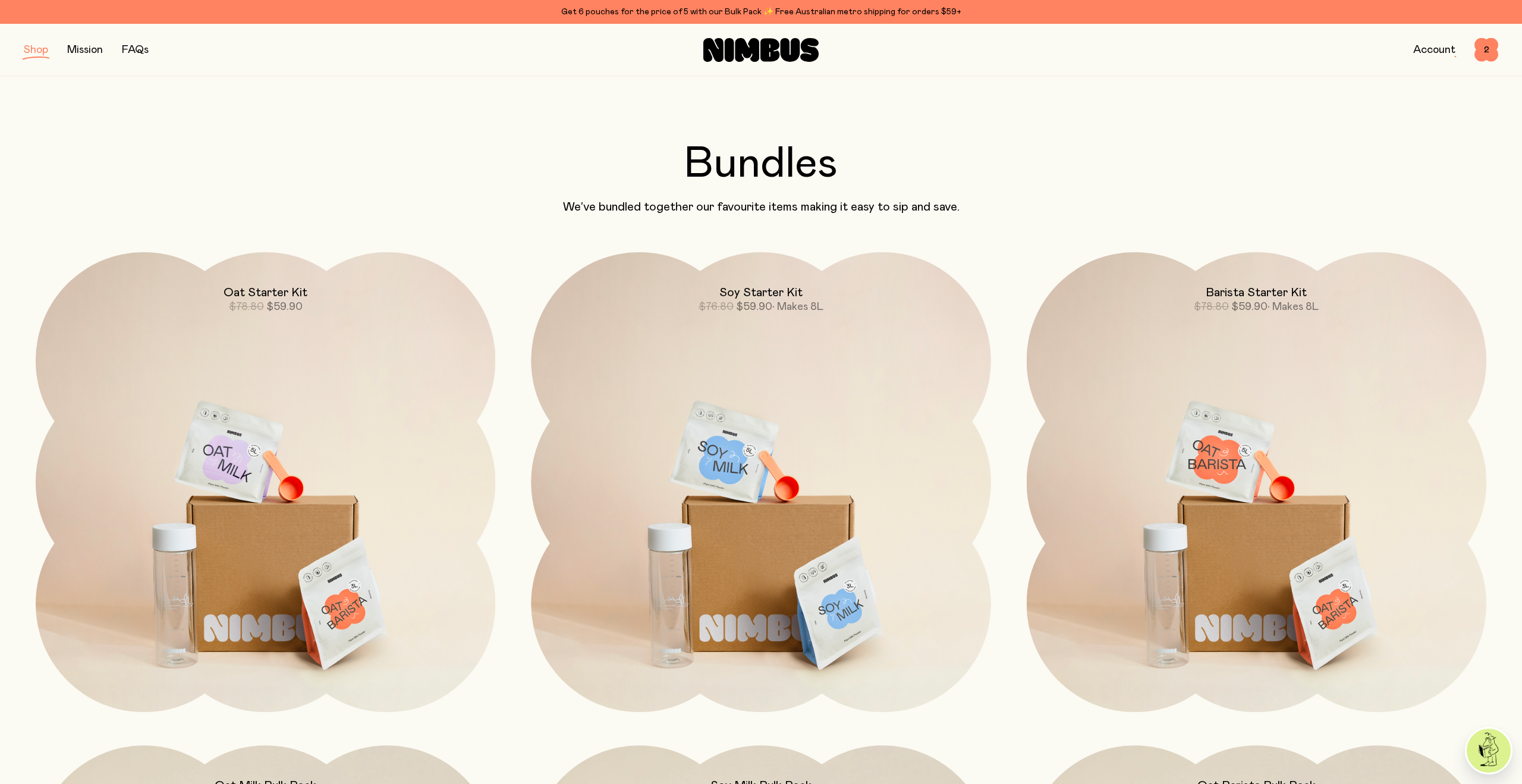
click at [37, 49] on button "button" at bounding box center [36, 50] width 25 height 17
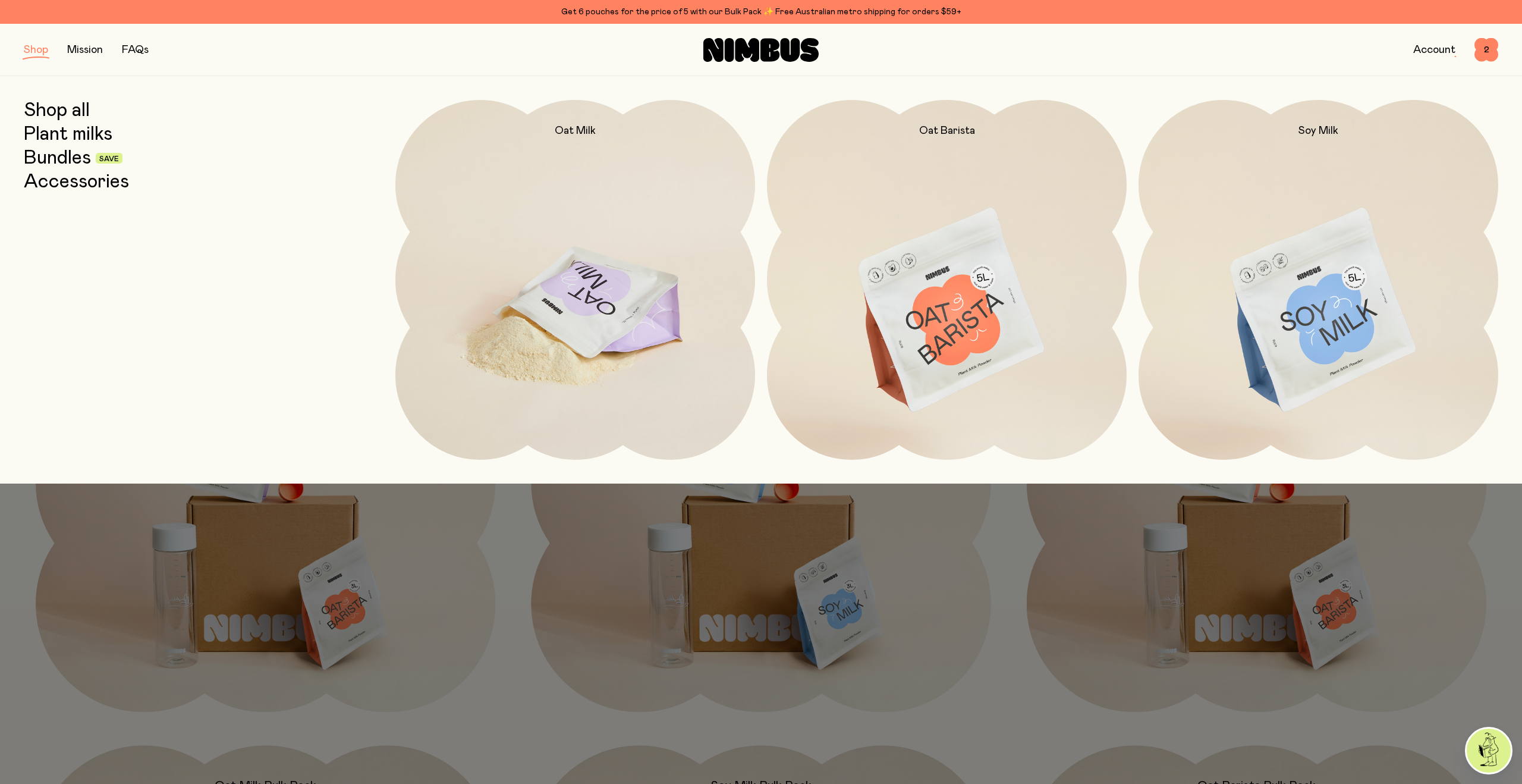
click at [667, 273] on img at bounding box center [575, 311] width 360 height 423
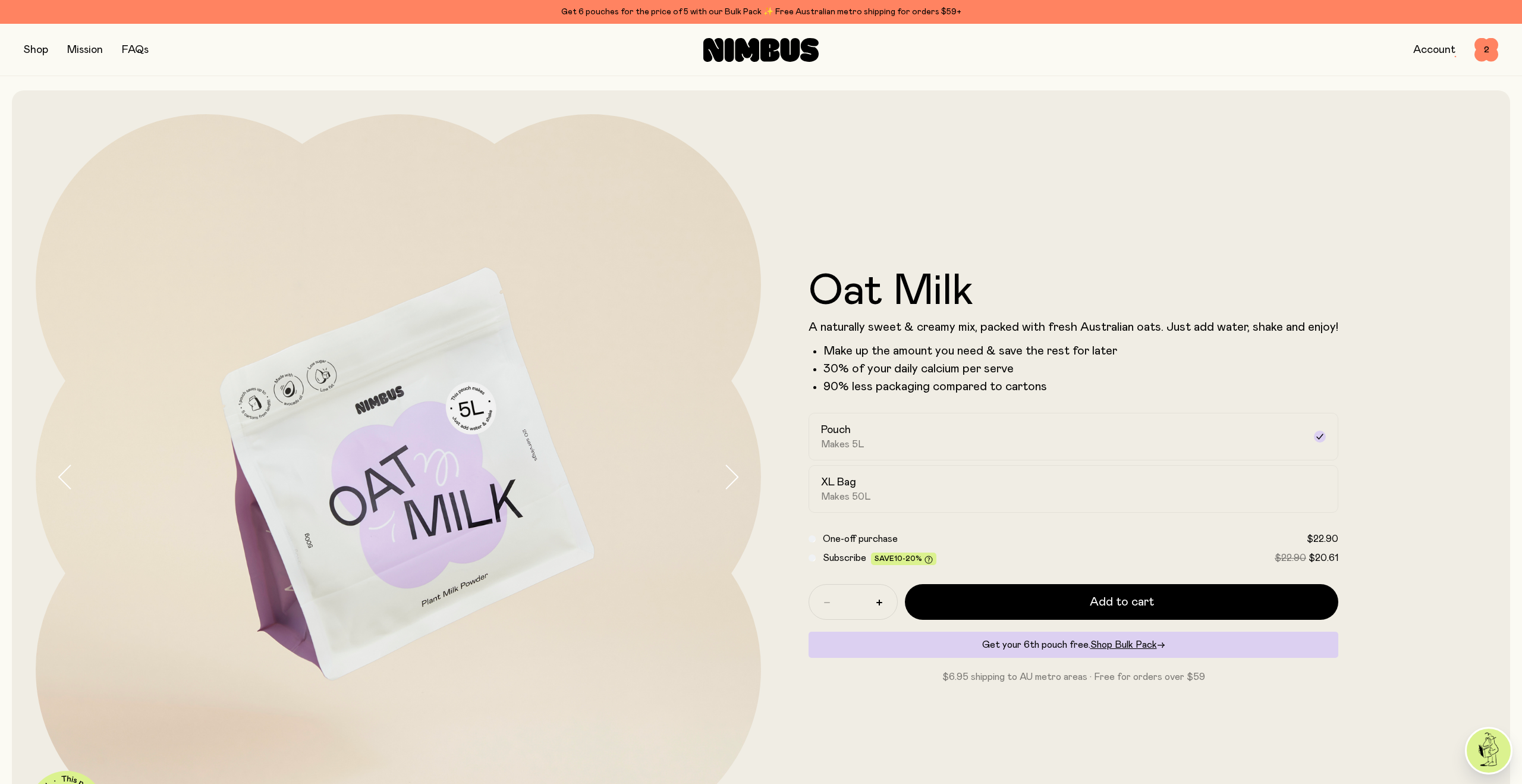
scroll to position [54, 0]
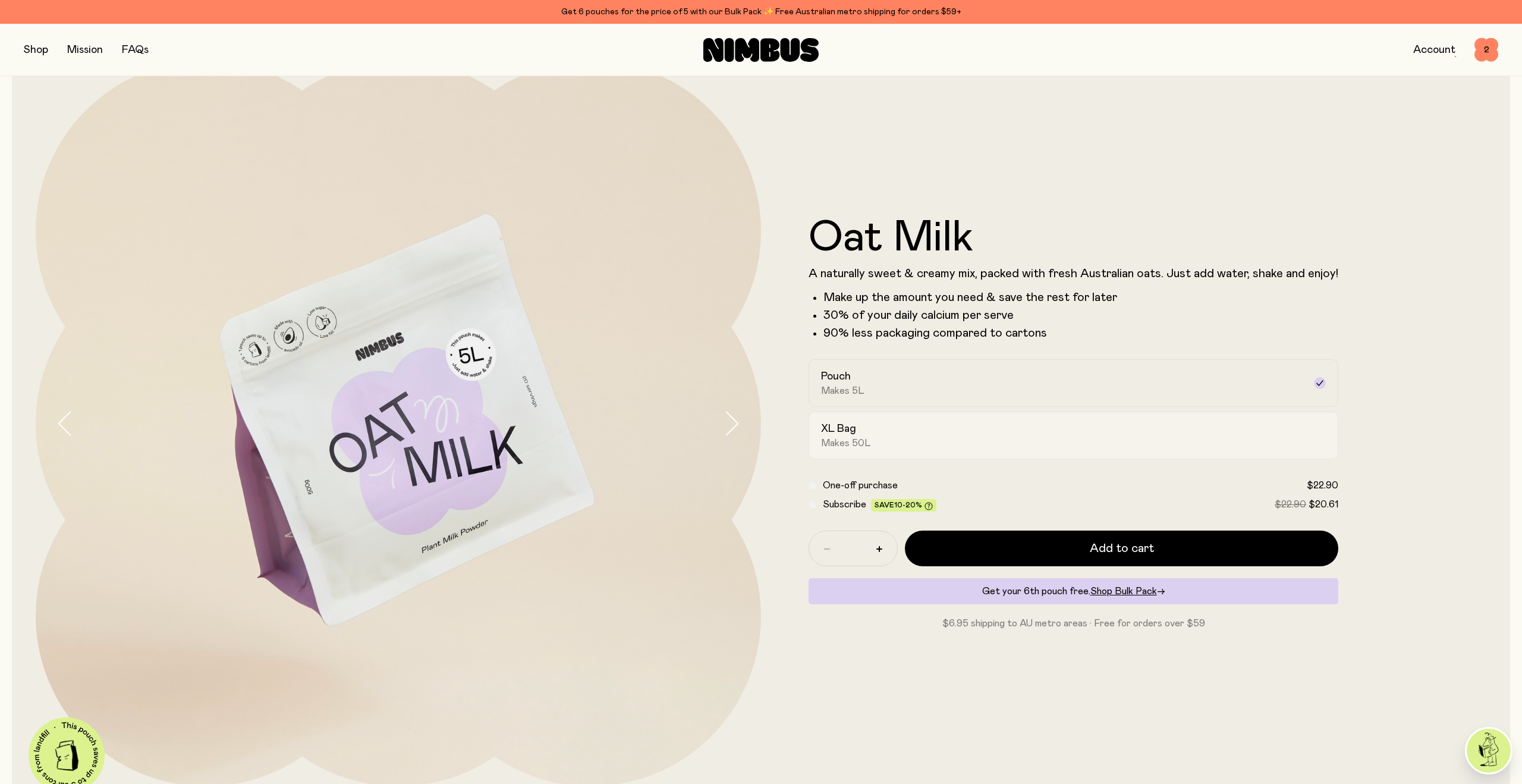
click at [872, 438] on div "XL Bag Makes 50L" at bounding box center [1062, 435] width 484 height 28
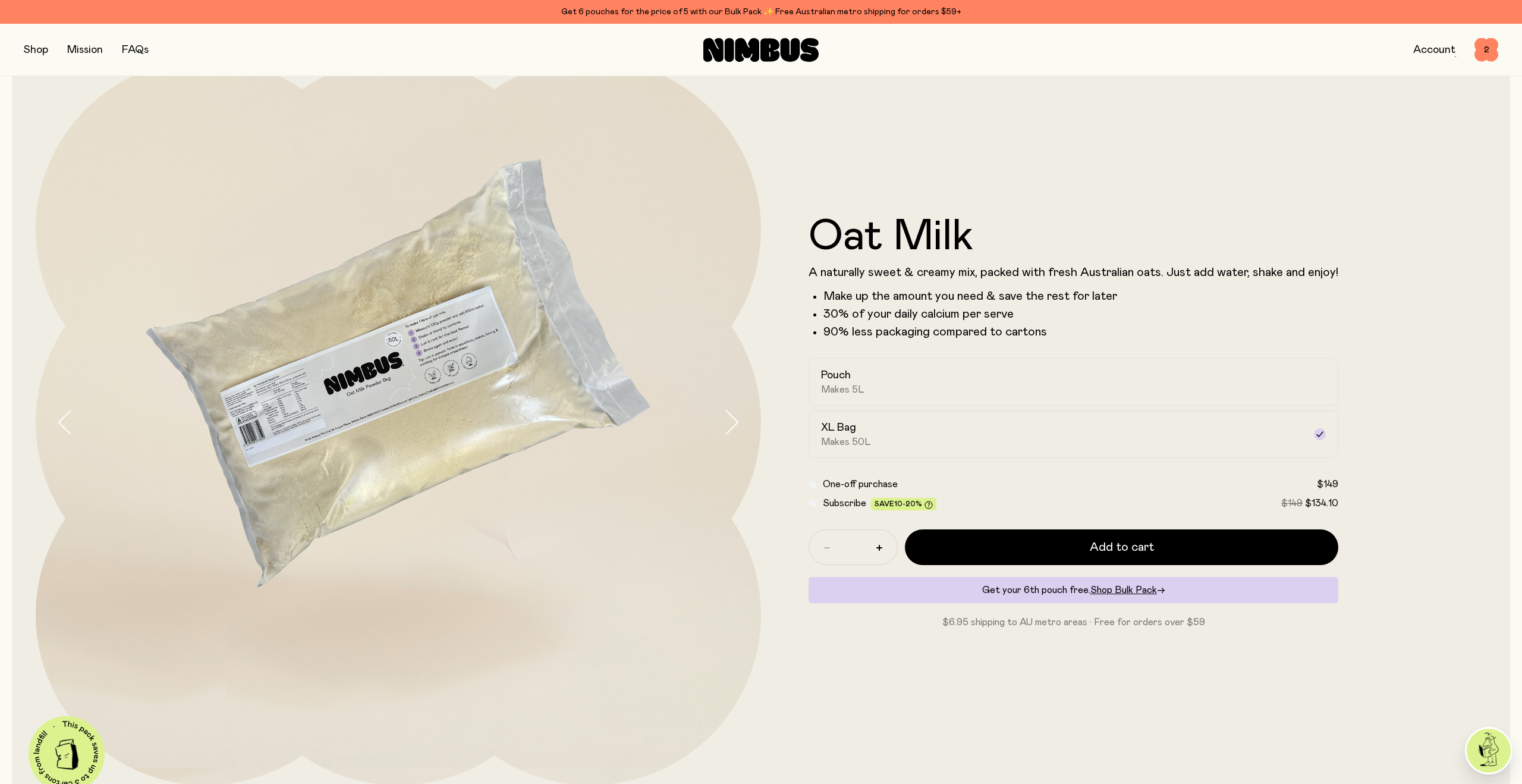
click at [41, 51] on button "button" at bounding box center [36, 50] width 25 height 17
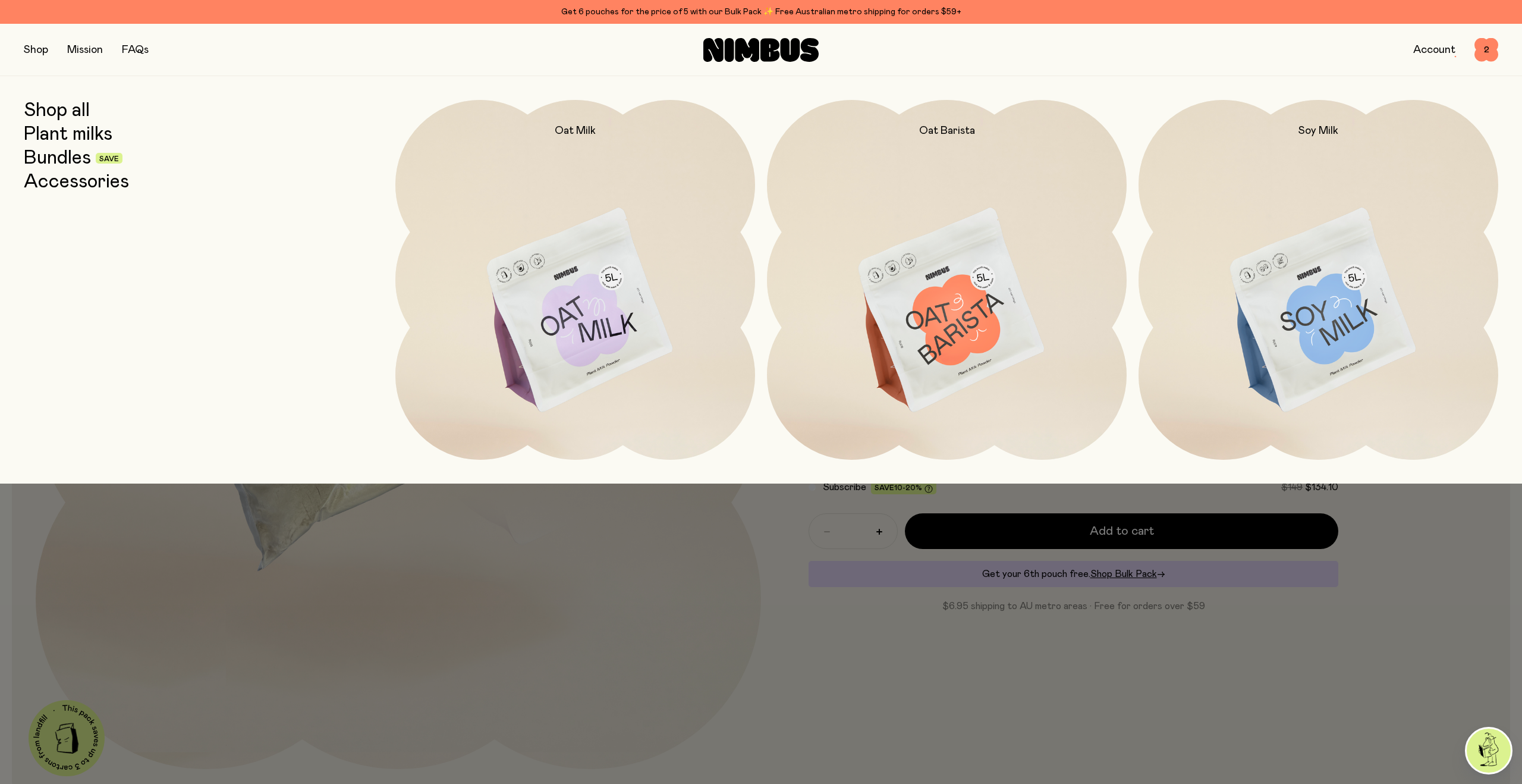
click at [65, 191] on link "Accessories" at bounding box center [76, 182] width 105 height 22
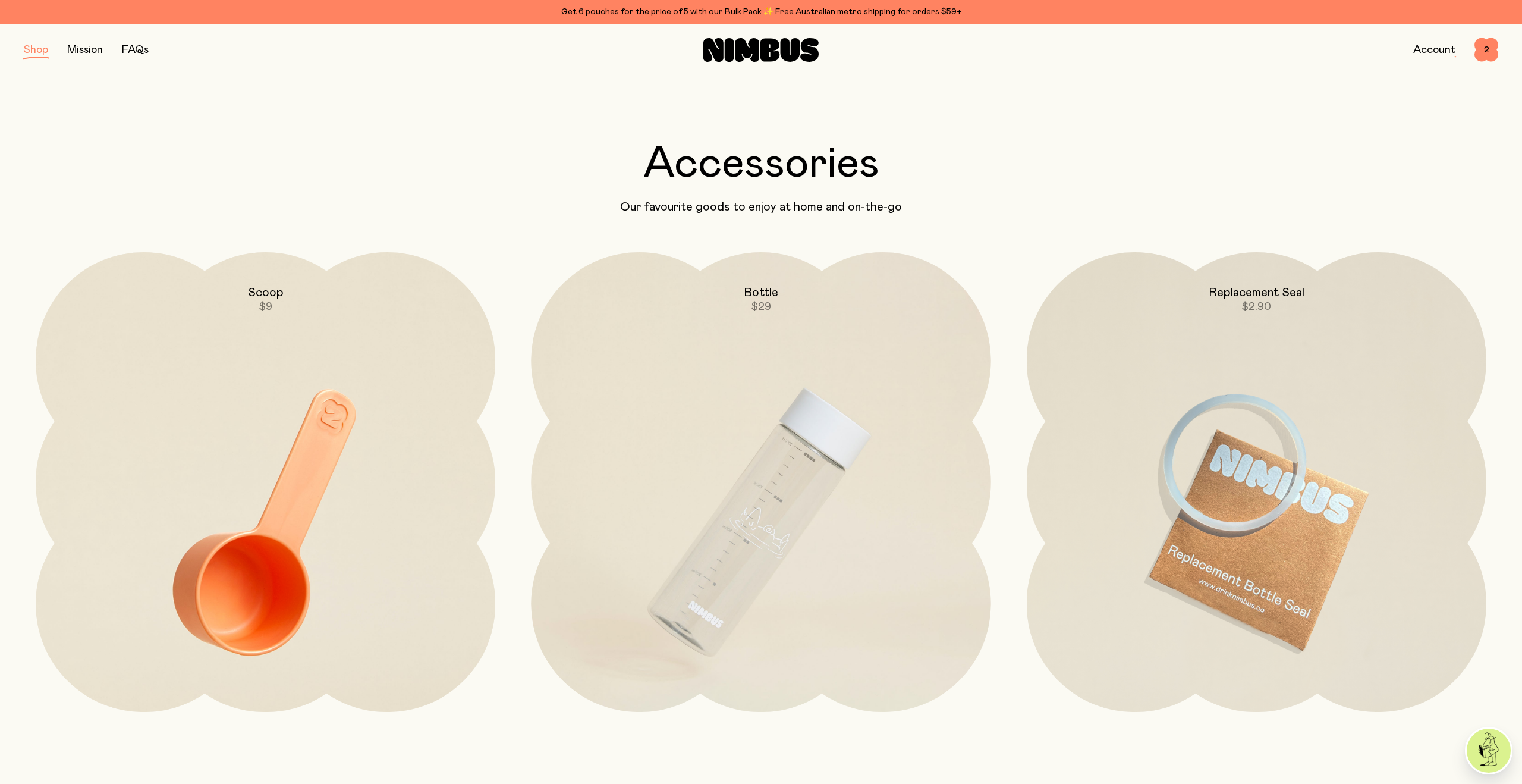
click at [652, 15] on div "Get 6 pouches for the price of 5 with our Bulk Pack ✨ Free Australian metro shi…" at bounding box center [761, 12] width 1474 height 15
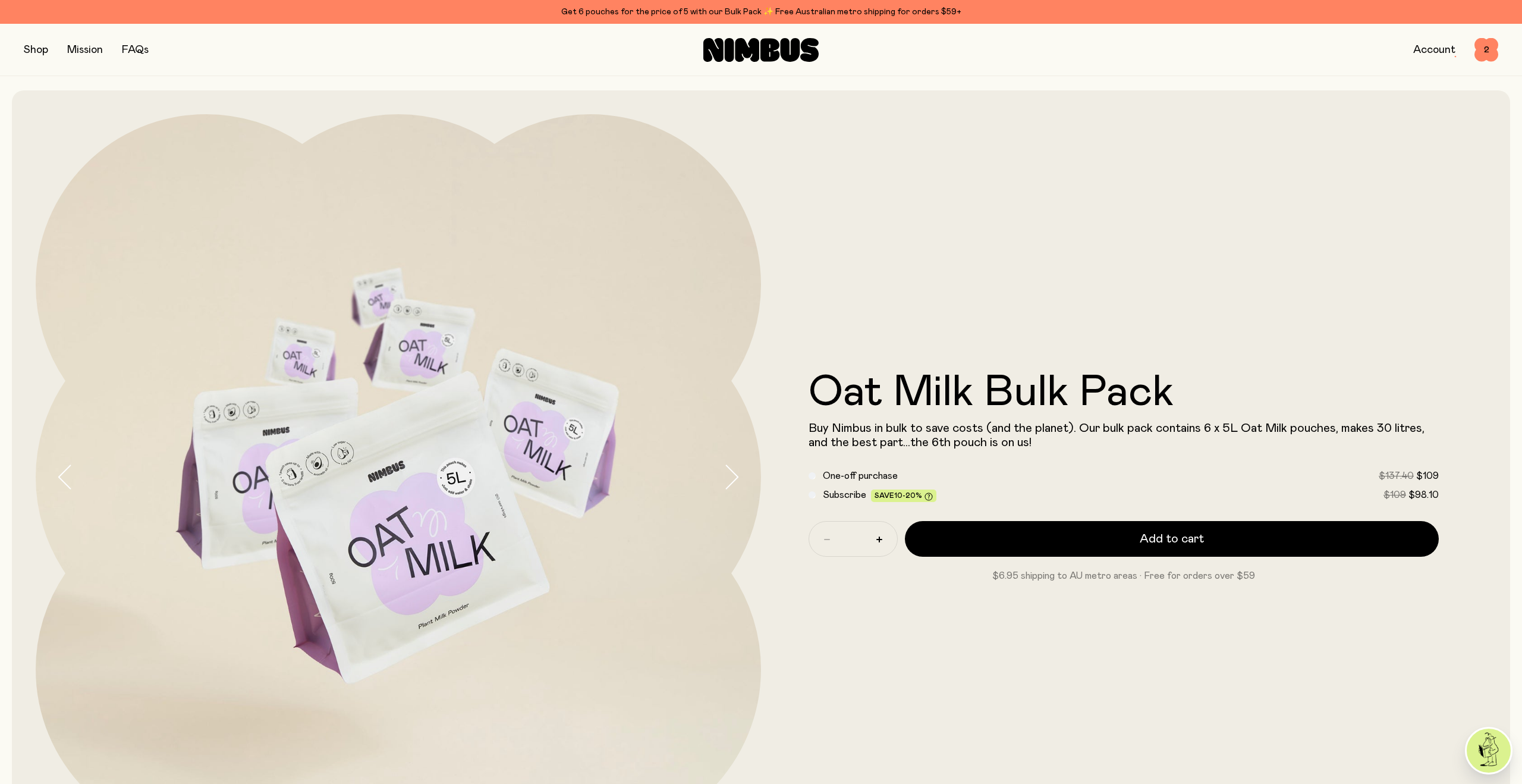
click at [32, 48] on button "button" at bounding box center [36, 50] width 25 height 17
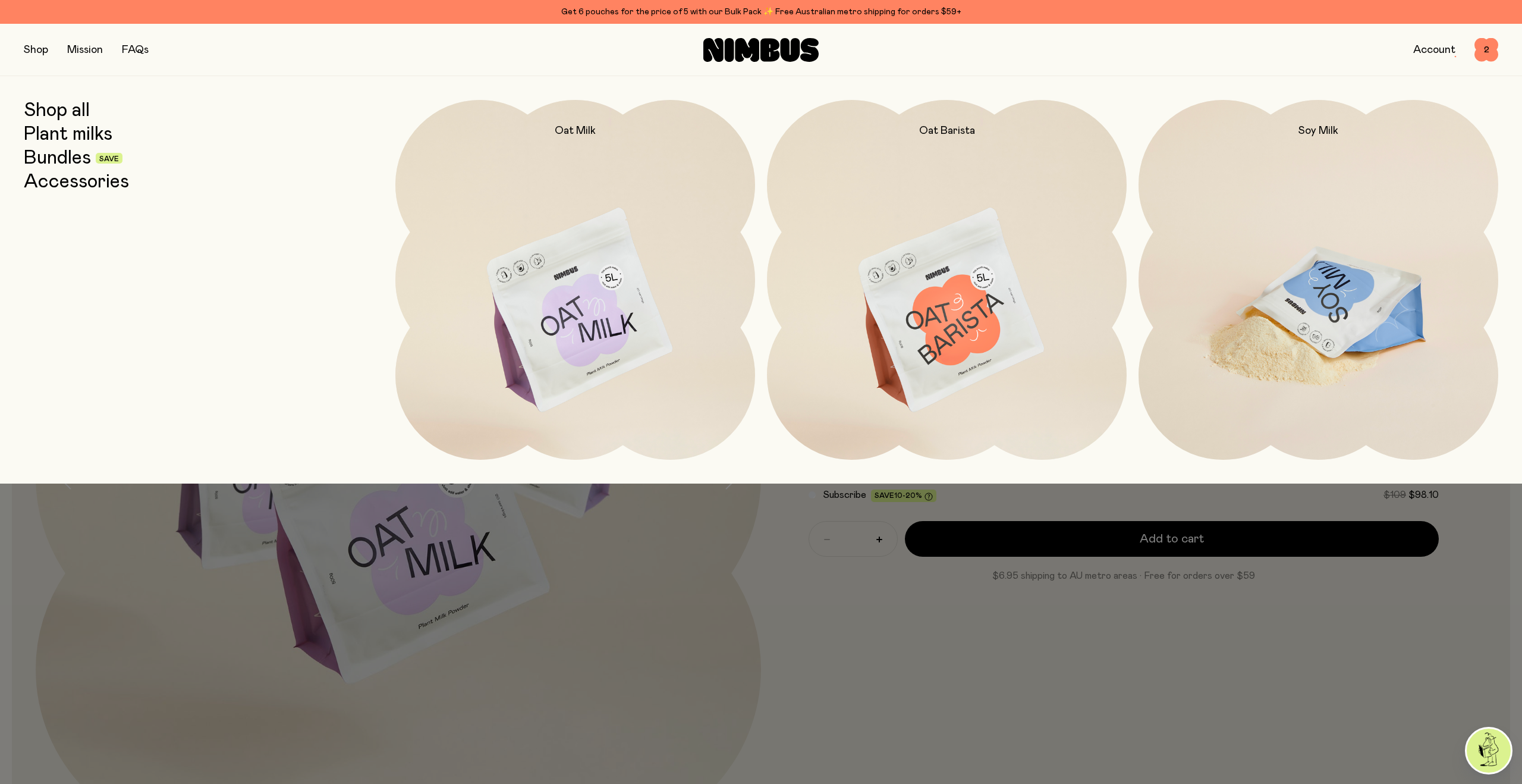
click at [1183, 203] on img at bounding box center [1318, 311] width 360 height 423
